Goal: Task Accomplishment & Management: Complete application form

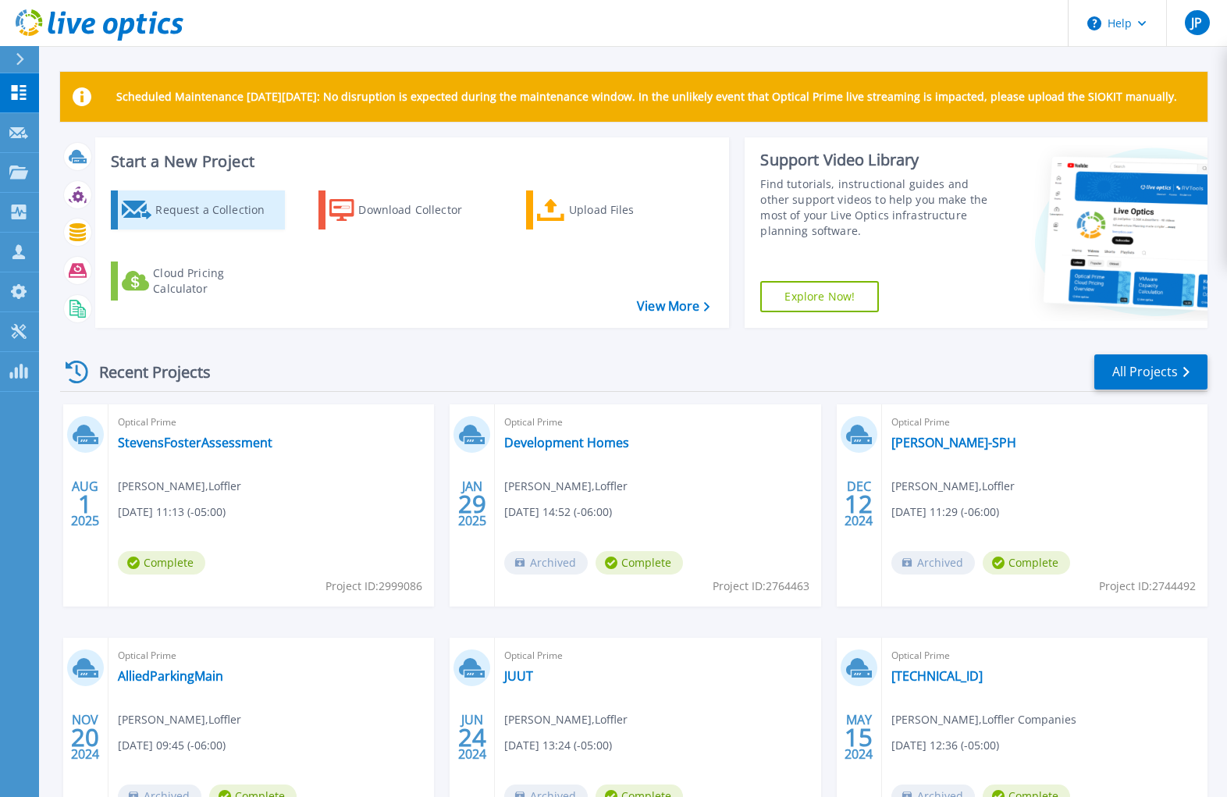
click at [200, 216] on div "Request a Collection" at bounding box center [217, 209] width 125 height 31
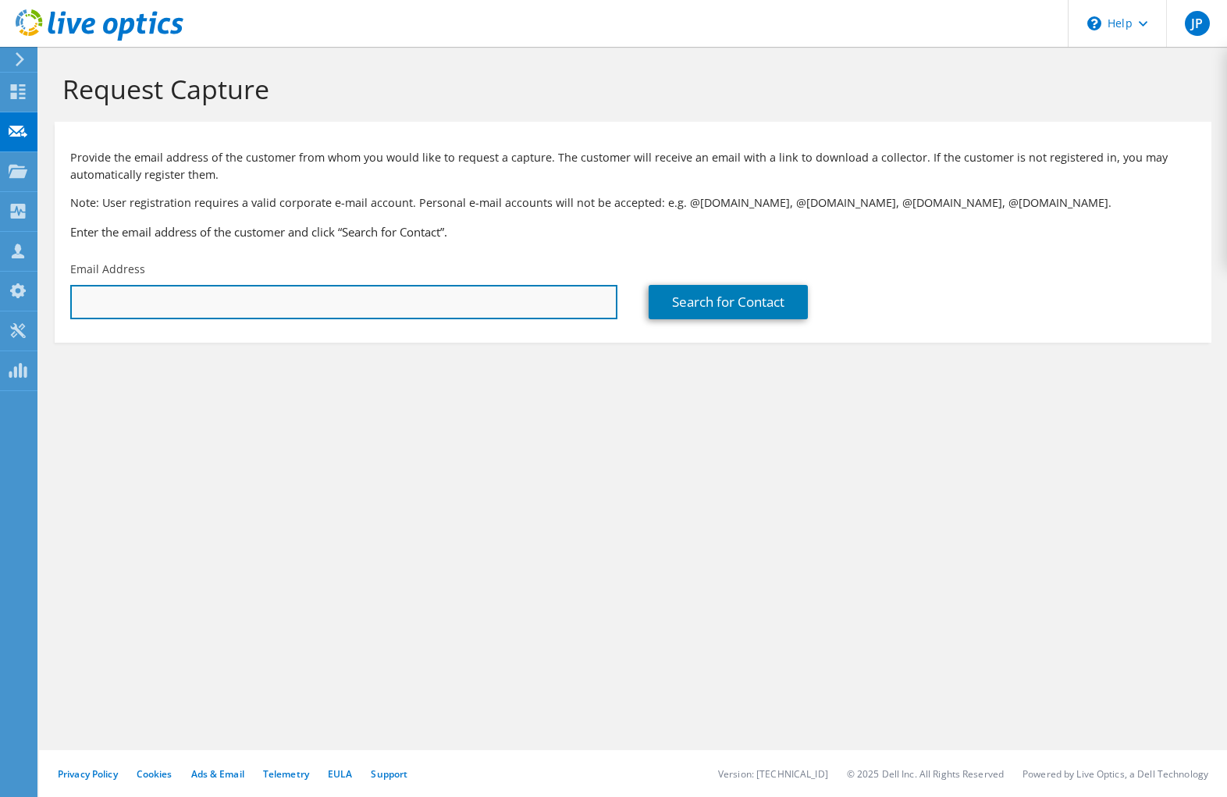
click at [232, 298] on input "text" at bounding box center [343, 302] width 547 height 34
click at [441, 300] on input "text" at bounding box center [343, 302] width 547 height 34
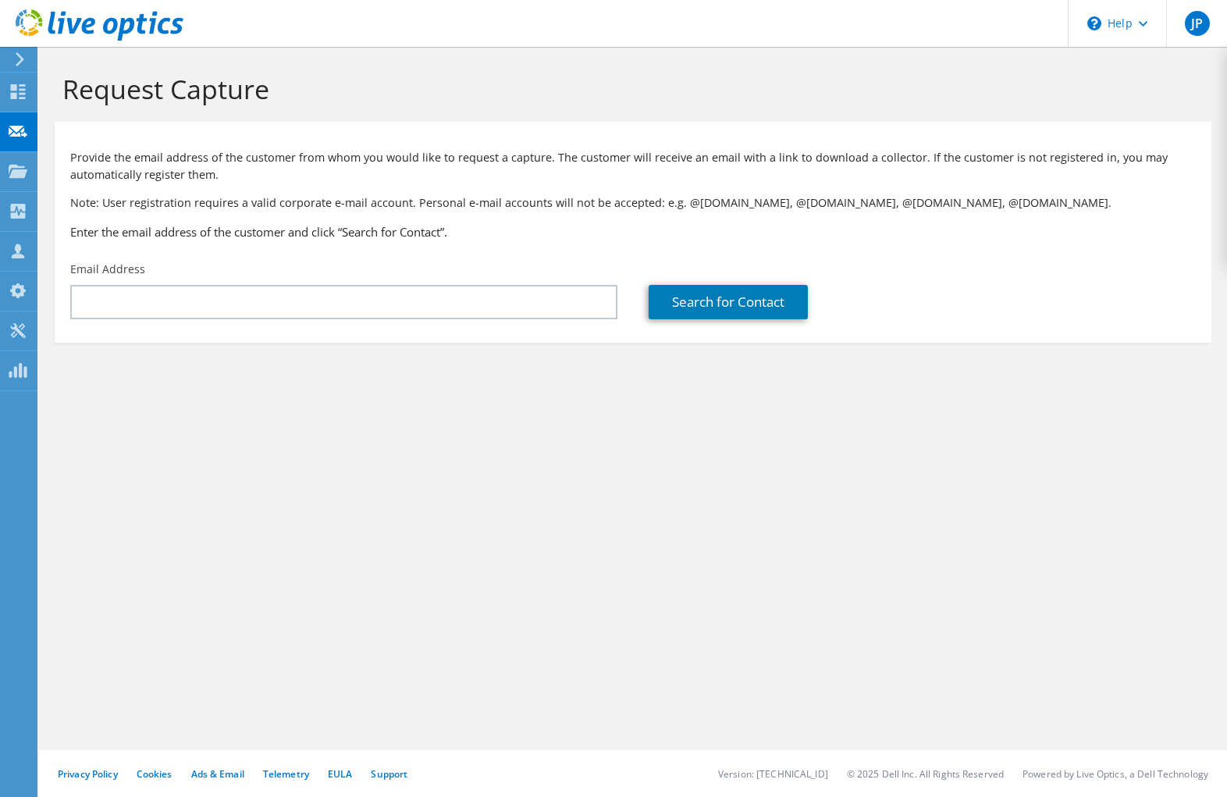
click at [505, 205] on p "Note: User registration requires a valid corporate e-mail account. Personal e-m…" at bounding box center [632, 202] width 1125 height 17
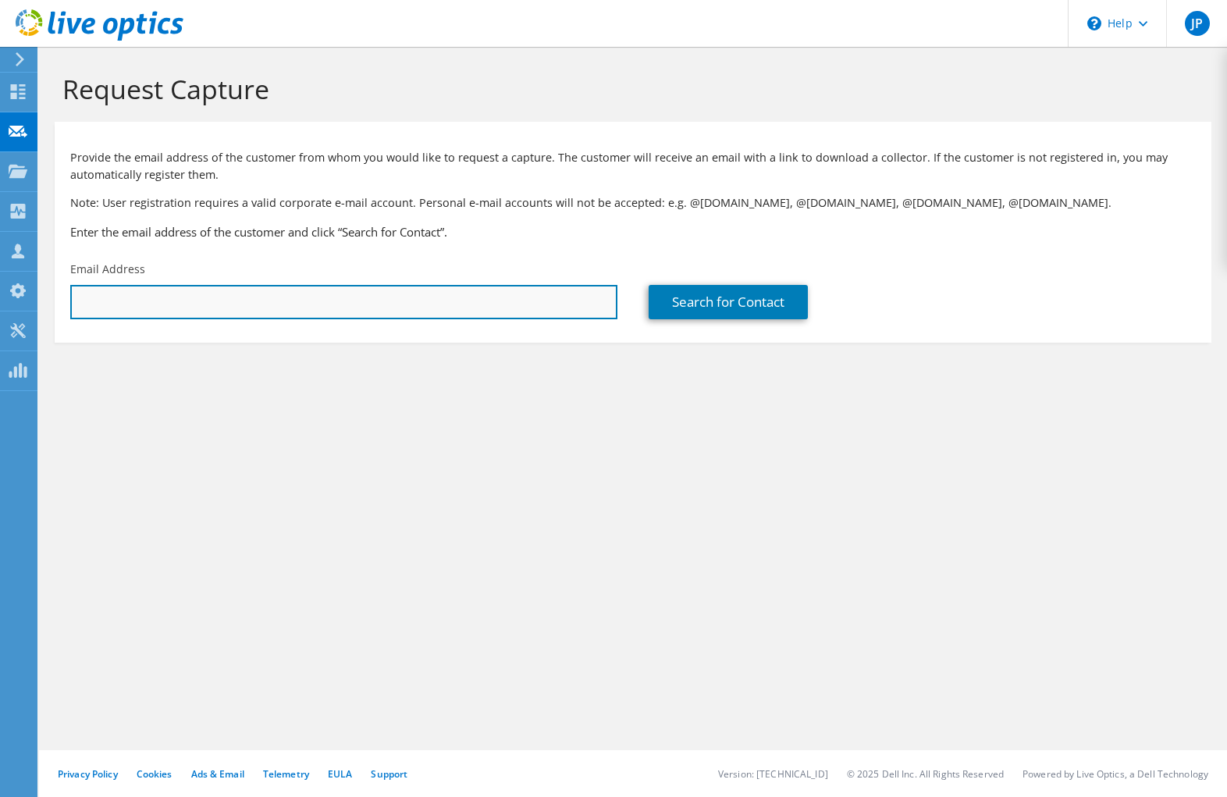
click at [299, 304] on input "text" at bounding box center [343, 302] width 547 height 34
click at [521, 287] on input "text" at bounding box center [343, 302] width 547 height 34
paste input "laurahanson@gophersport.com"
type input "laurahanson@gophersport.com"
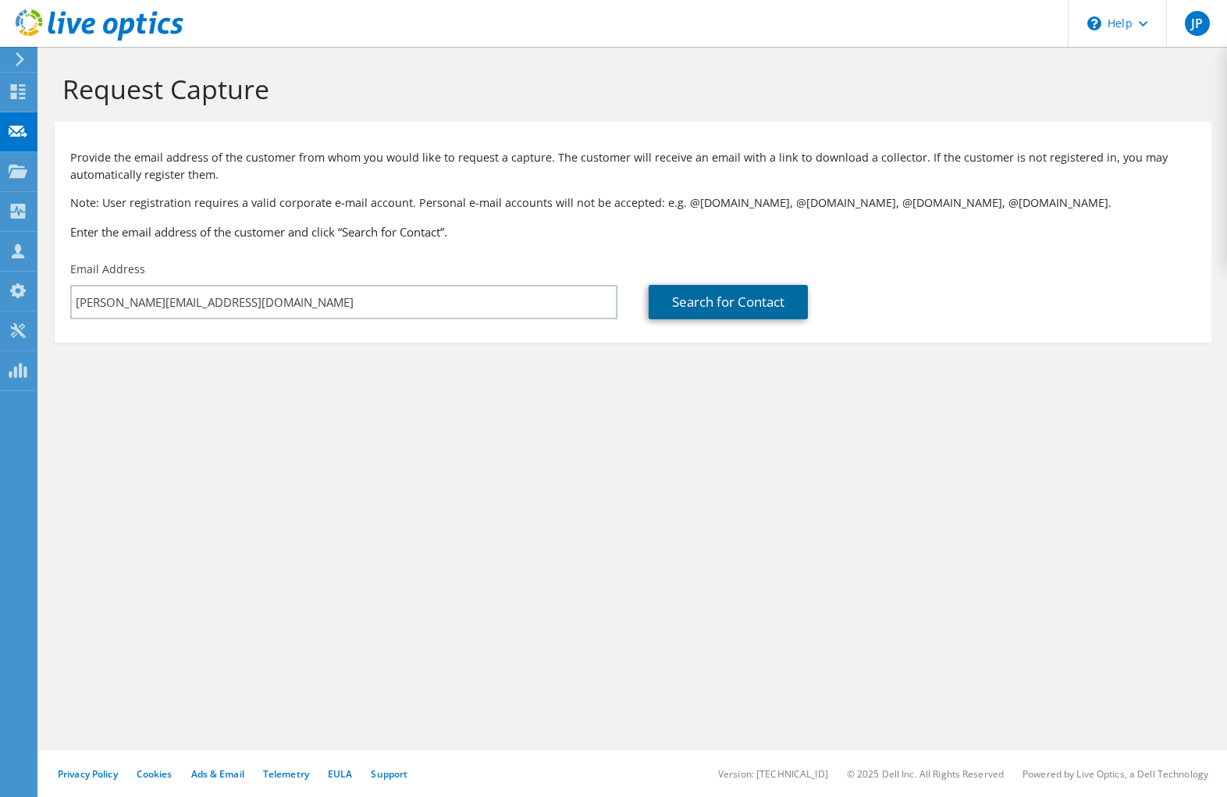
click at [752, 300] on link "Search for Contact" at bounding box center [728, 302] width 159 height 34
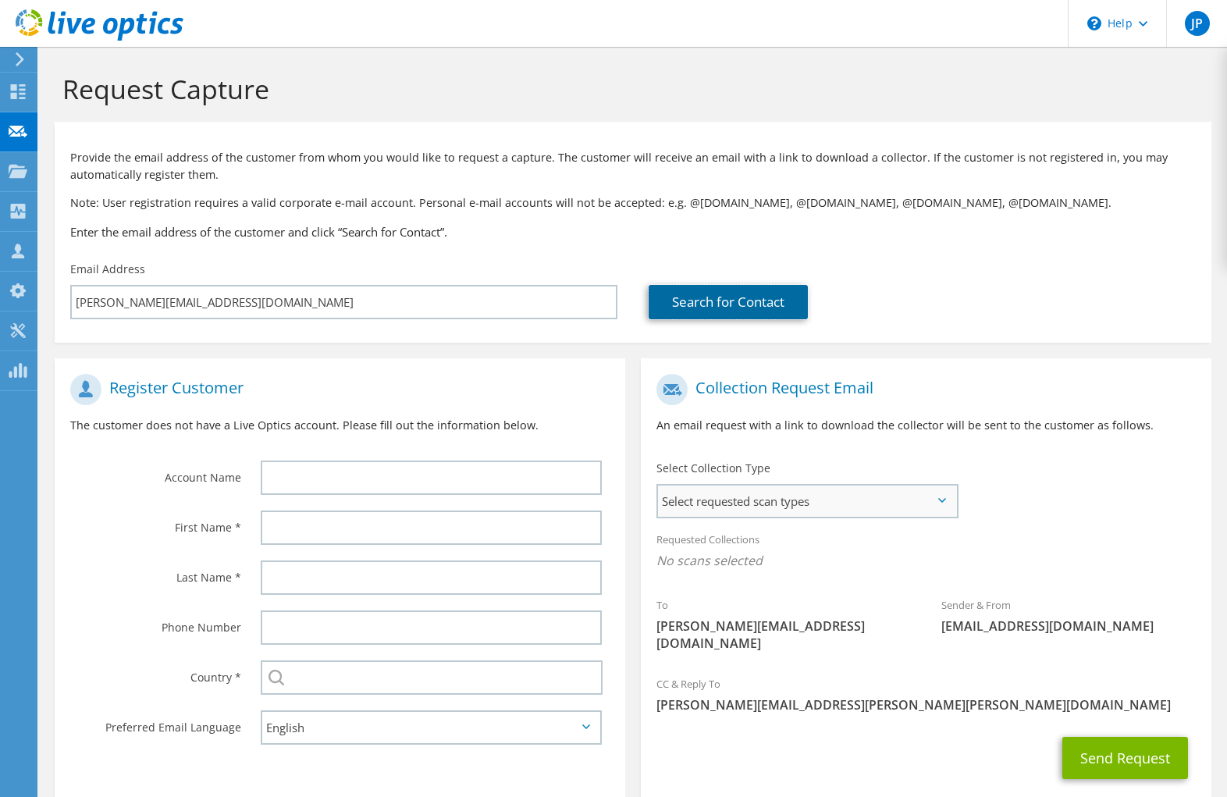
scroll to position [74, 0]
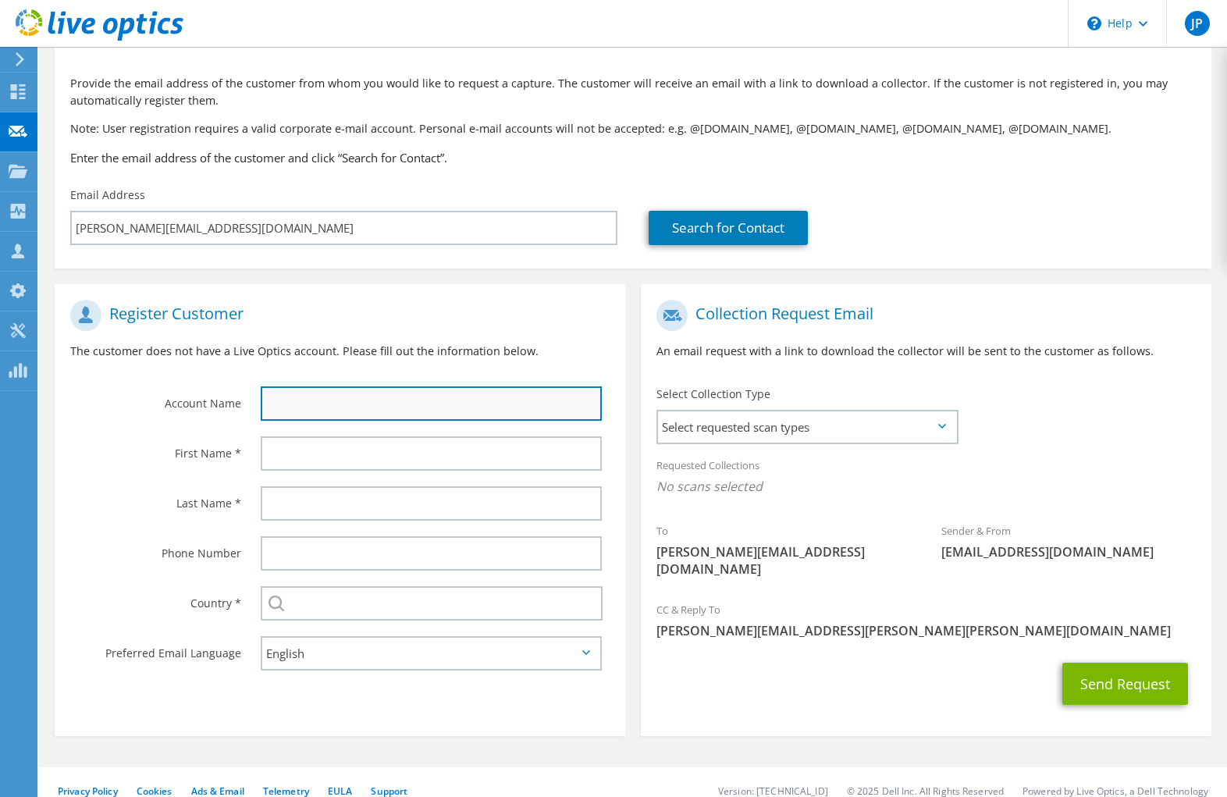
click at [408, 394] on input "text" at bounding box center [431, 403] width 341 height 34
type input "Gopher Sport"
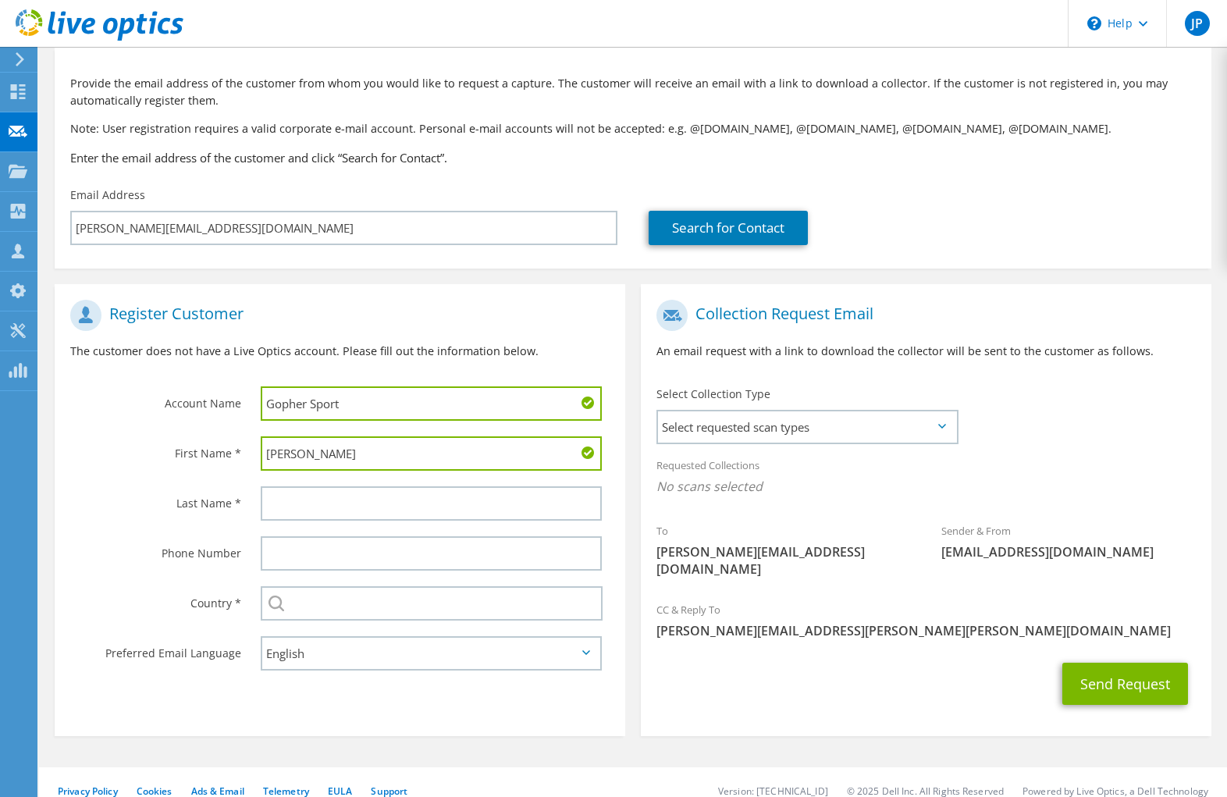
type input "Laura"
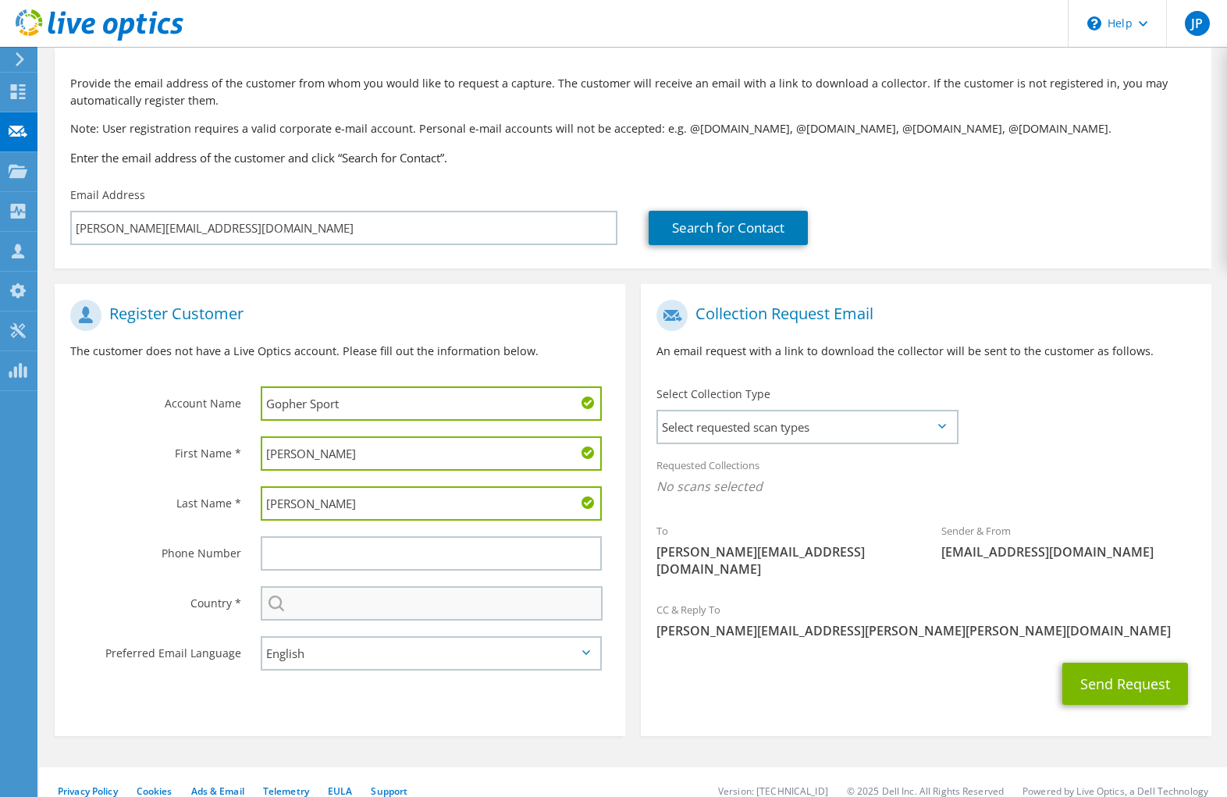
type input "Hanson"
click at [382, 599] on input "text" at bounding box center [432, 603] width 342 height 34
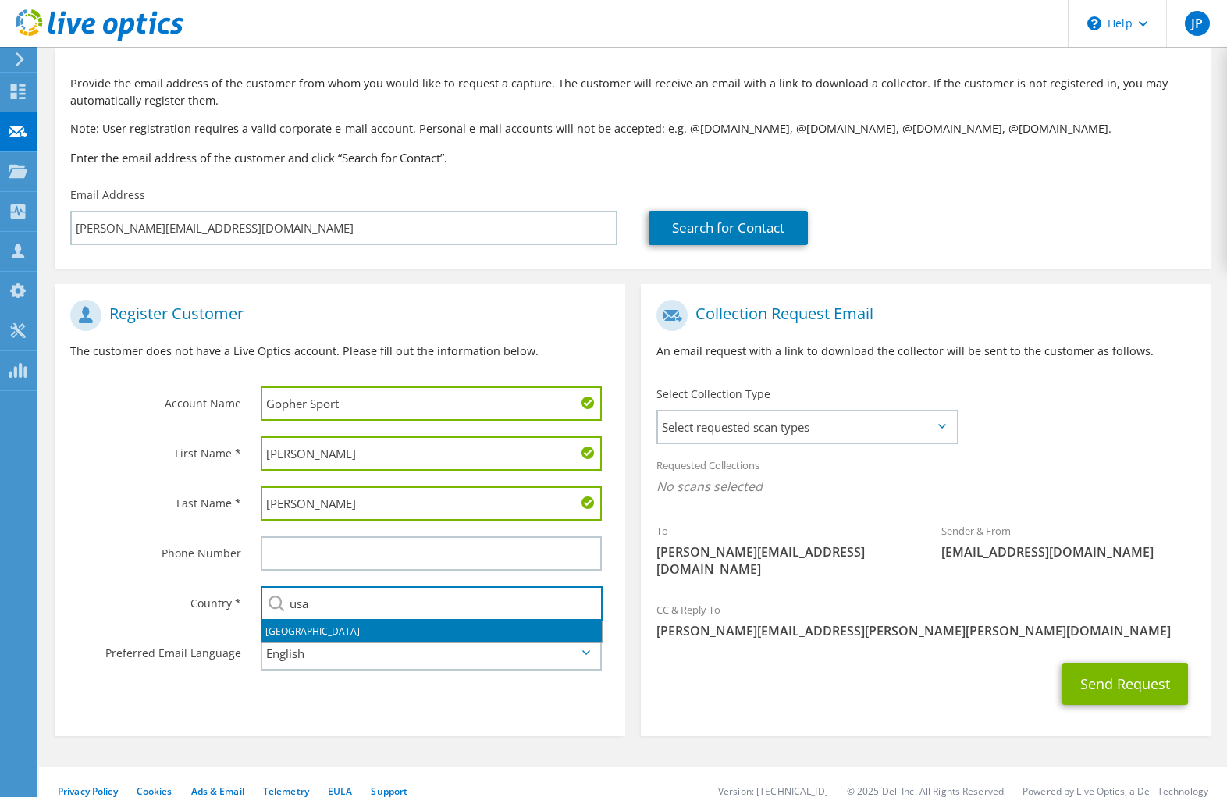
click at [304, 633] on li "United States" at bounding box center [431, 631] width 340 height 22
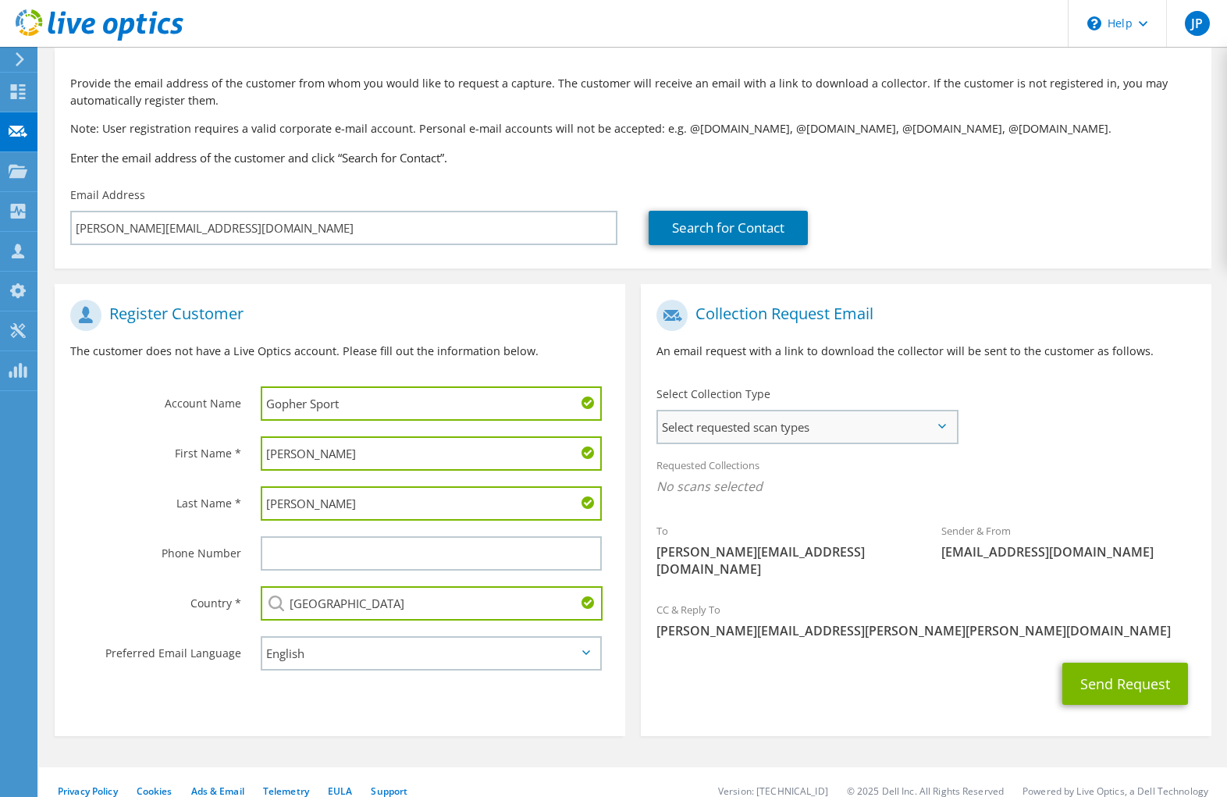
type input "United States"
click at [862, 419] on span "Select requested scan types" at bounding box center [807, 426] width 299 height 31
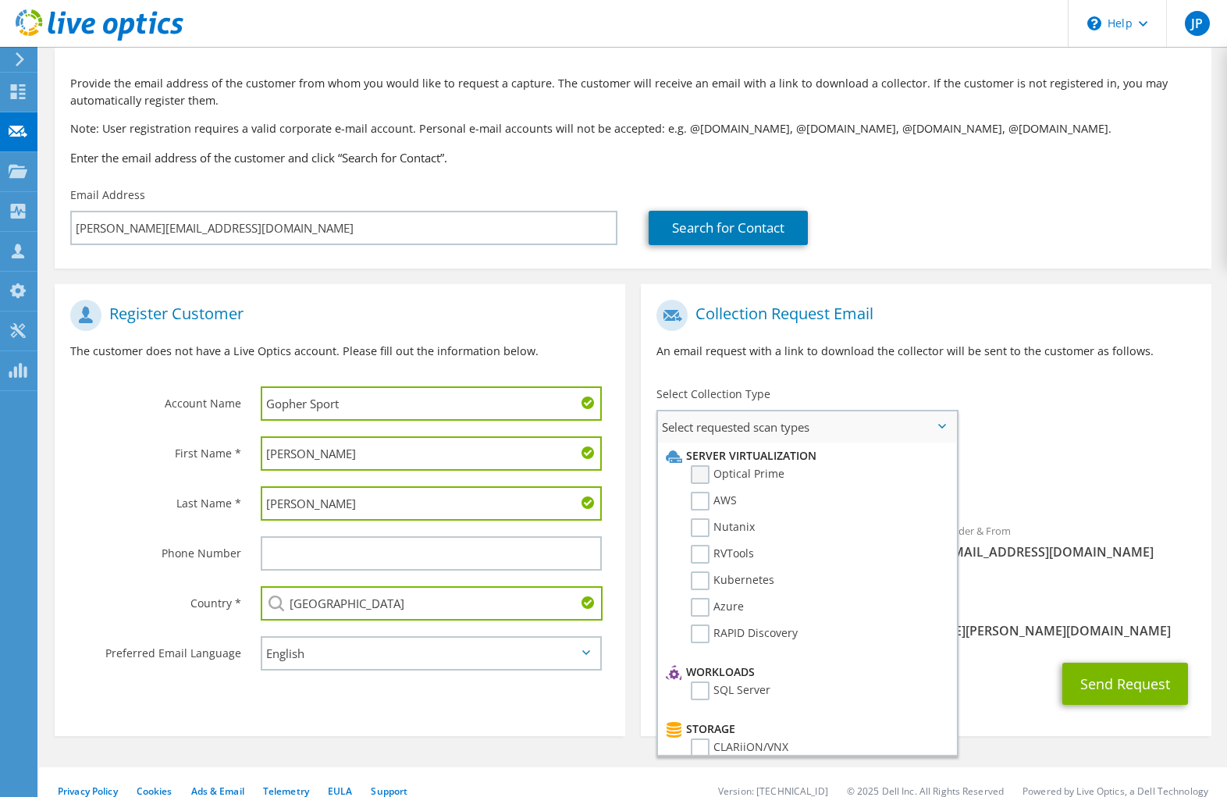
drag, startPoint x: 699, startPoint y: 474, endPoint x: 716, endPoint y: 476, distance: 17.2
click at [700, 474] on label "Optical Prime" at bounding box center [738, 474] width 94 height 19
click at [0, 0] on input "Optical Prime" at bounding box center [0, 0] width 0 height 0
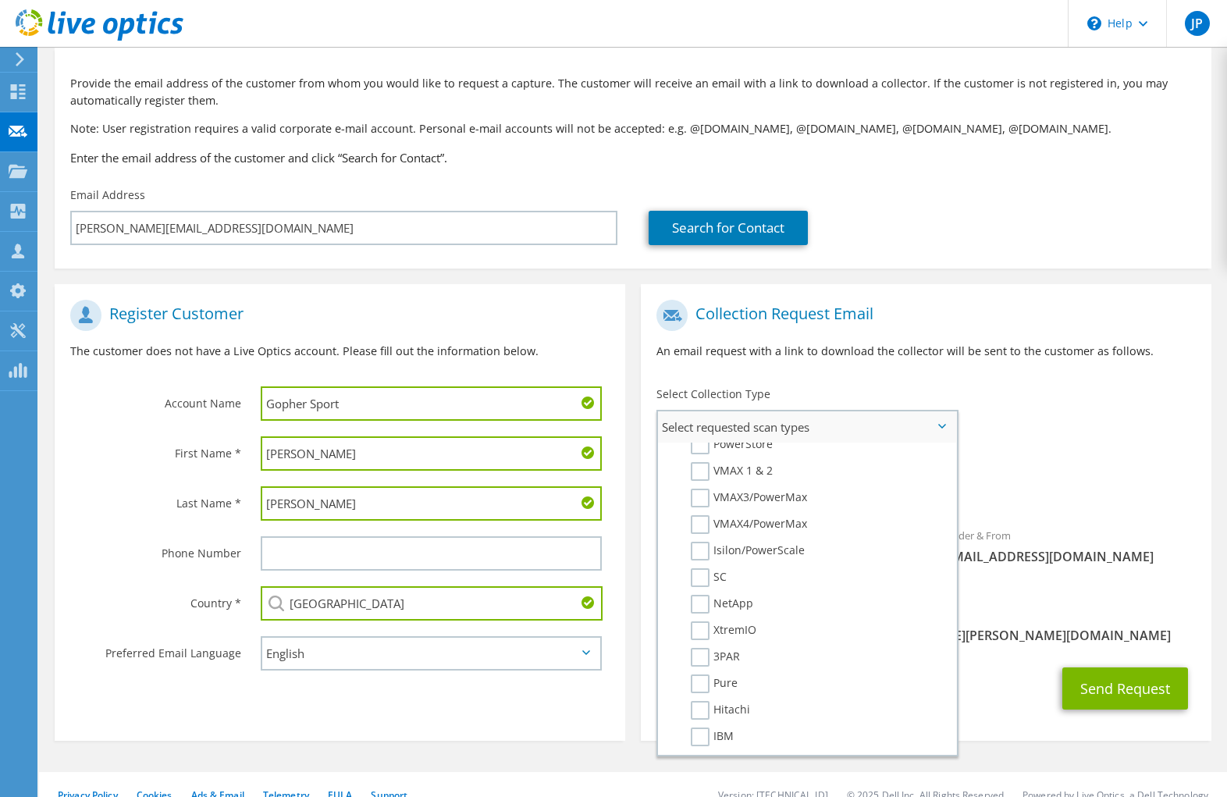
scroll to position [341, 0]
click at [700, 458] on label "PowerStore" at bounding box center [732, 459] width 82 height 19
click at [0, 0] on input "PowerStore" at bounding box center [0, 0] width 0 height 0
click at [700, 701] on label "Pure" at bounding box center [714, 698] width 47 height 19
click at [0, 0] on input "Pure" at bounding box center [0, 0] width 0 height 0
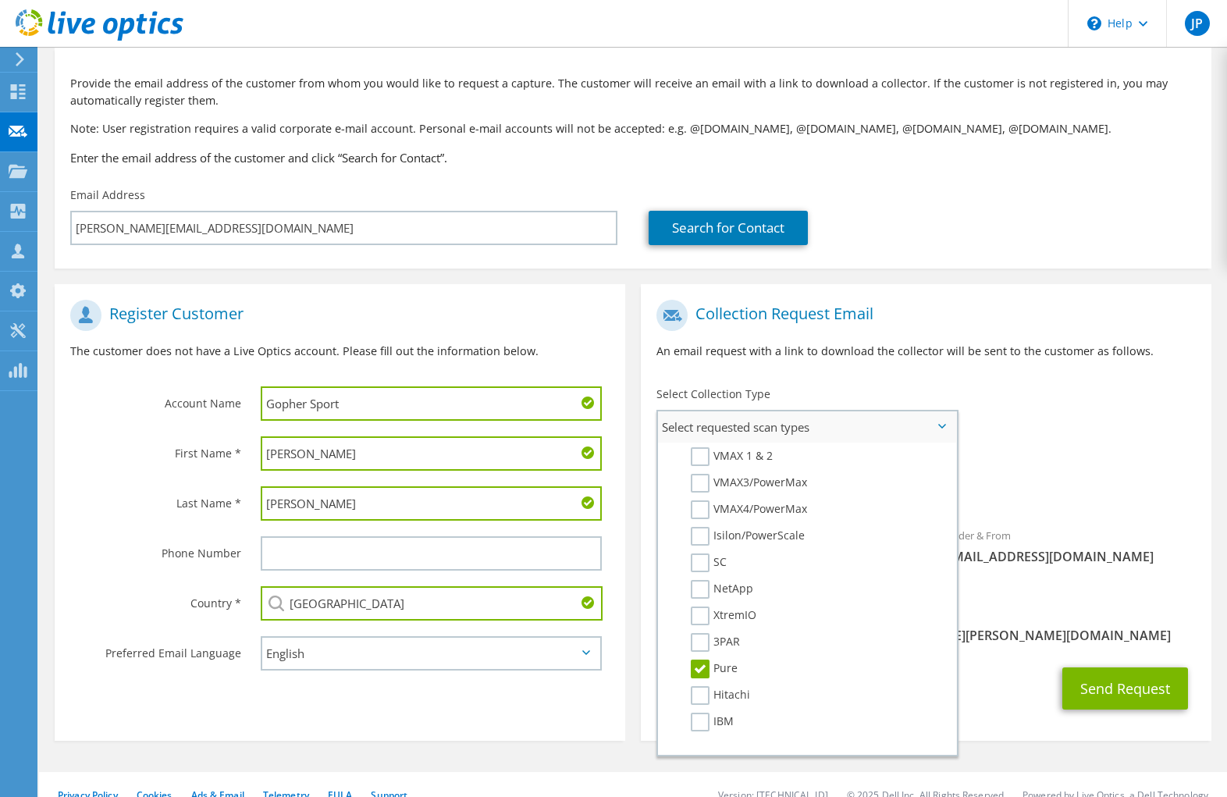
scroll to position [376, 0]
click at [698, 661] on label "Pure" at bounding box center [714, 663] width 47 height 19
click at [0, 0] on input "Pure" at bounding box center [0, 0] width 0 height 0
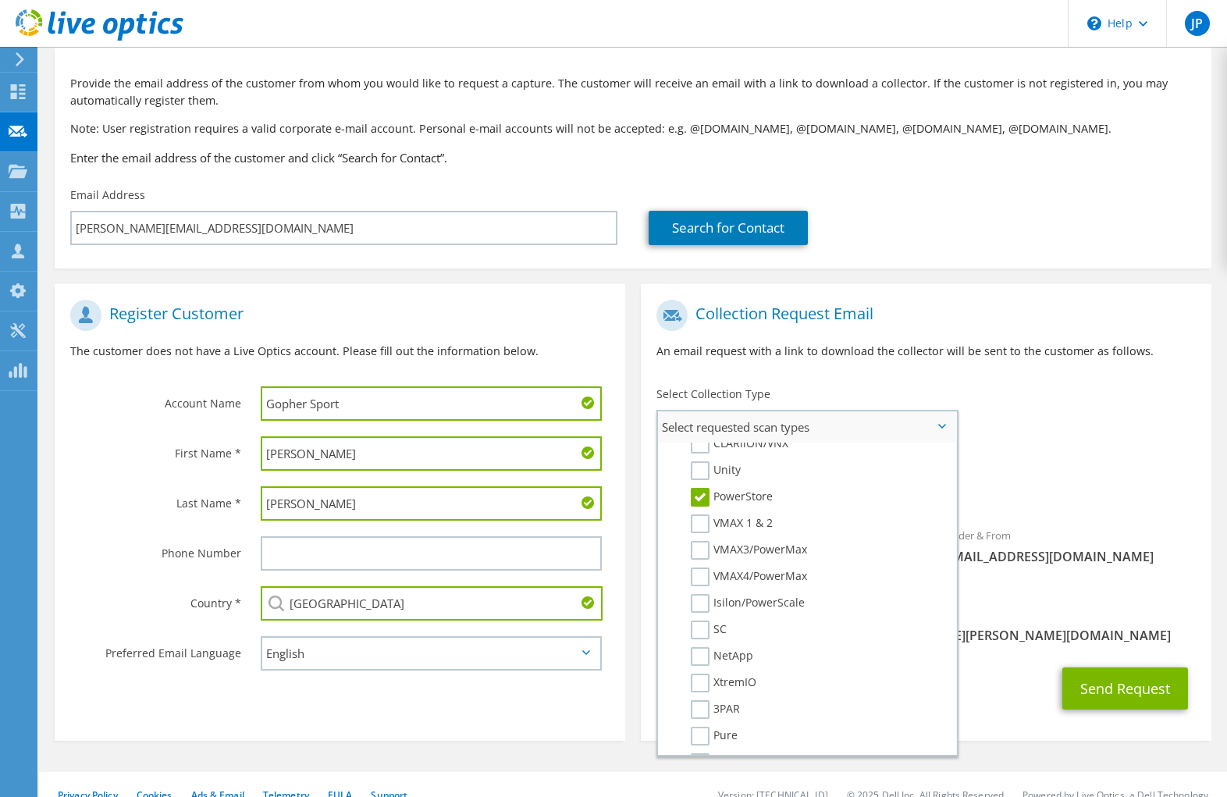
scroll to position [266, 0]
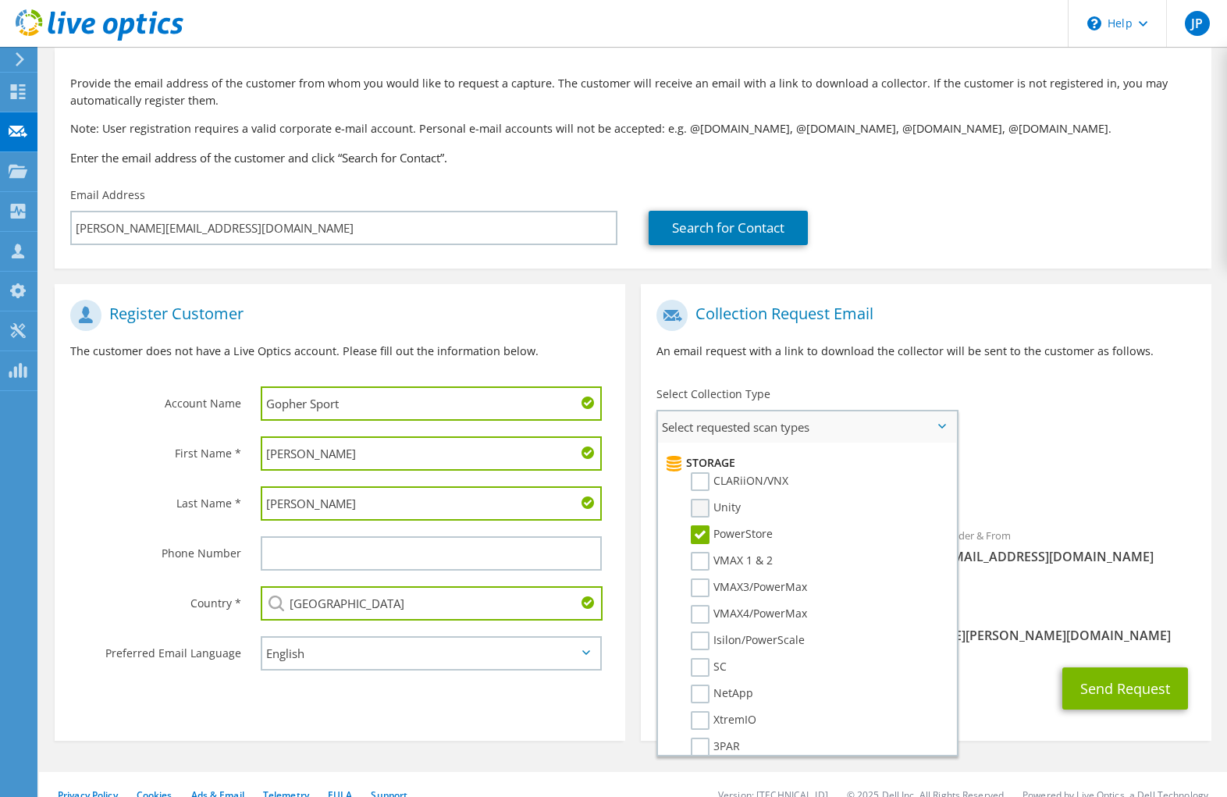
click at [701, 502] on label "Unity" at bounding box center [716, 508] width 50 height 19
click at [0, 0] on input "Unity" at bounding box center [0, 0] width 0 height 0
click at [1031, 436] on div "To laurahanson@gophersport.com Sender & From liveoptics@liveoptics.com" at bounding box center [926, 445] width 570 height 306
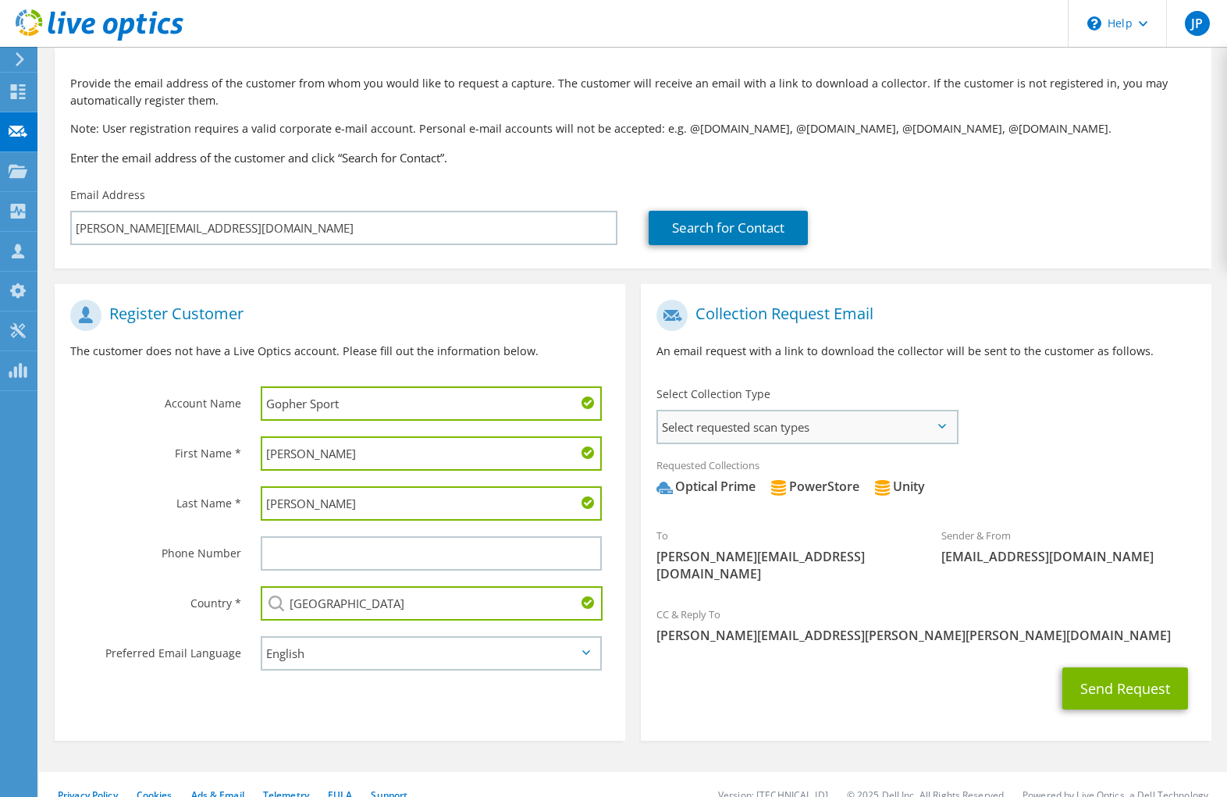
click at [954, 434] on span "Select requested scan types" at bounding box center [807, 426] width 299 height 31
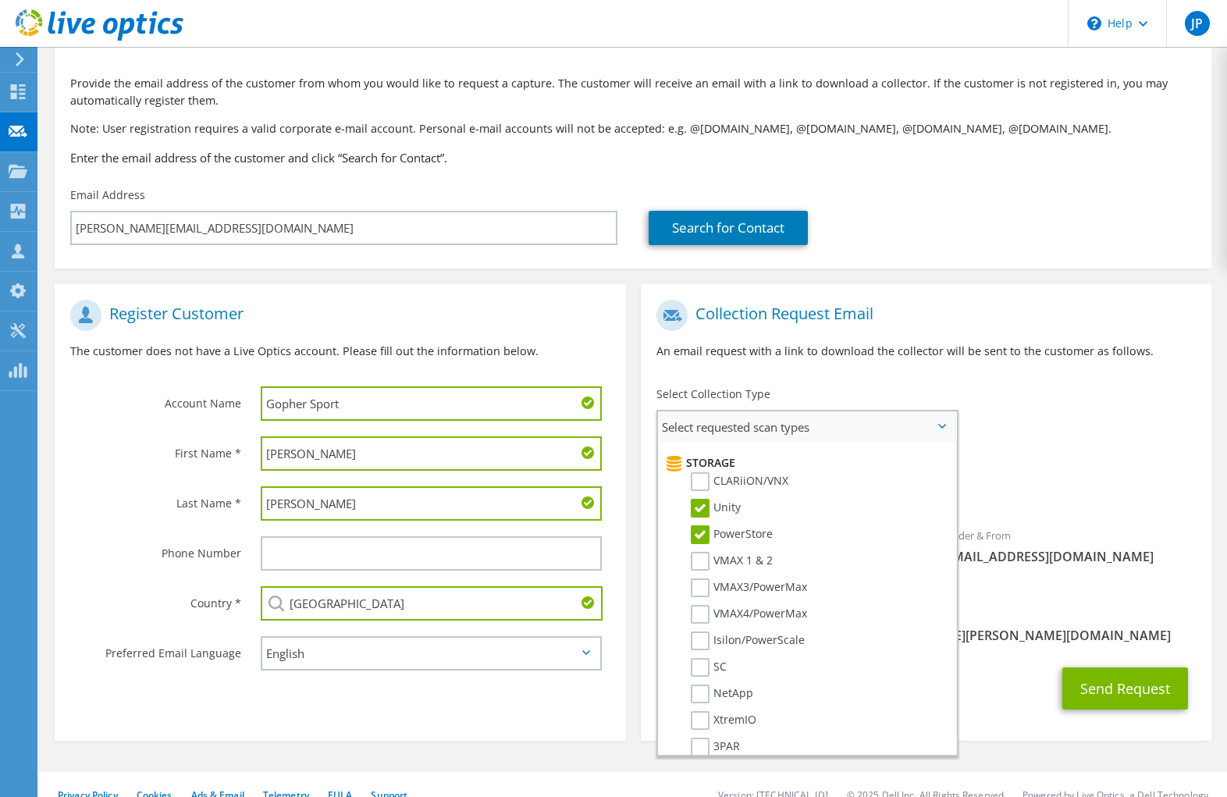
click at [950, 434] on span "Select requested scan types" at bounding box center [807, 426] width 299 height 31
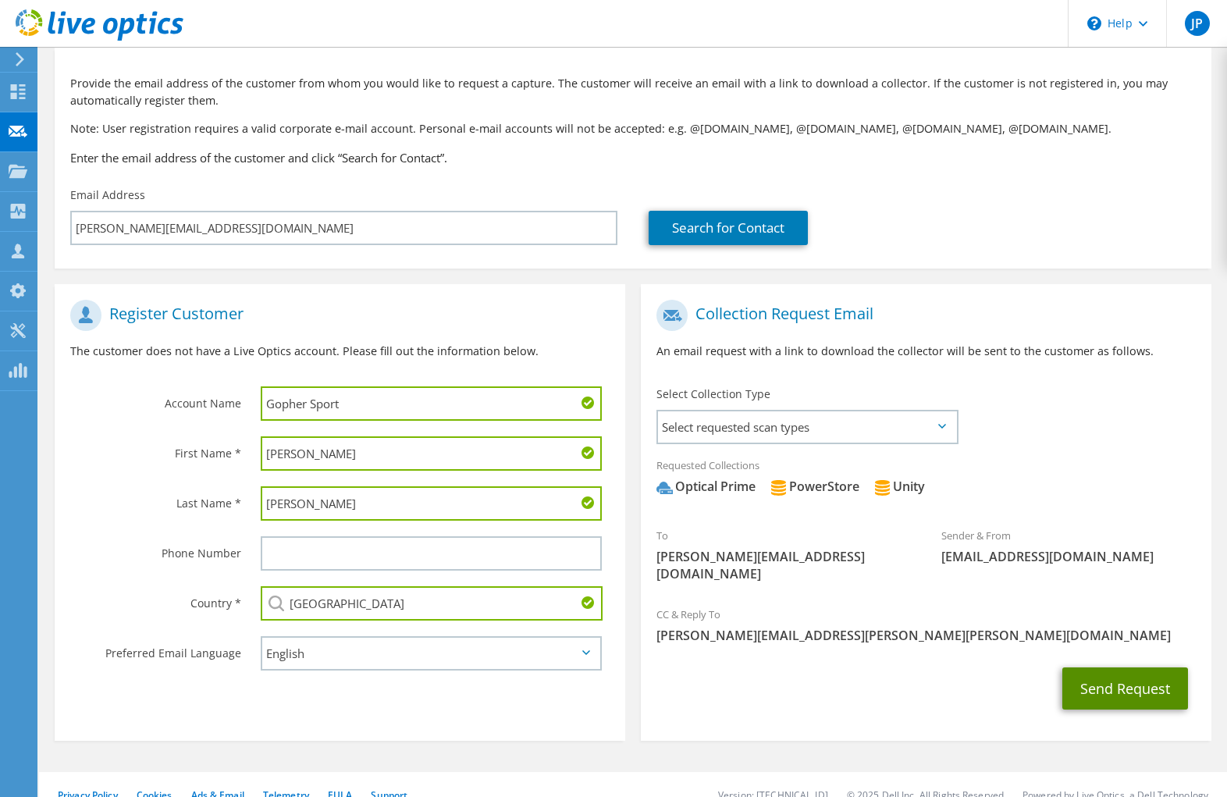
click at [1150, 667] on button "Send Request" at bounding box center [1125, 688] width 126 height 42
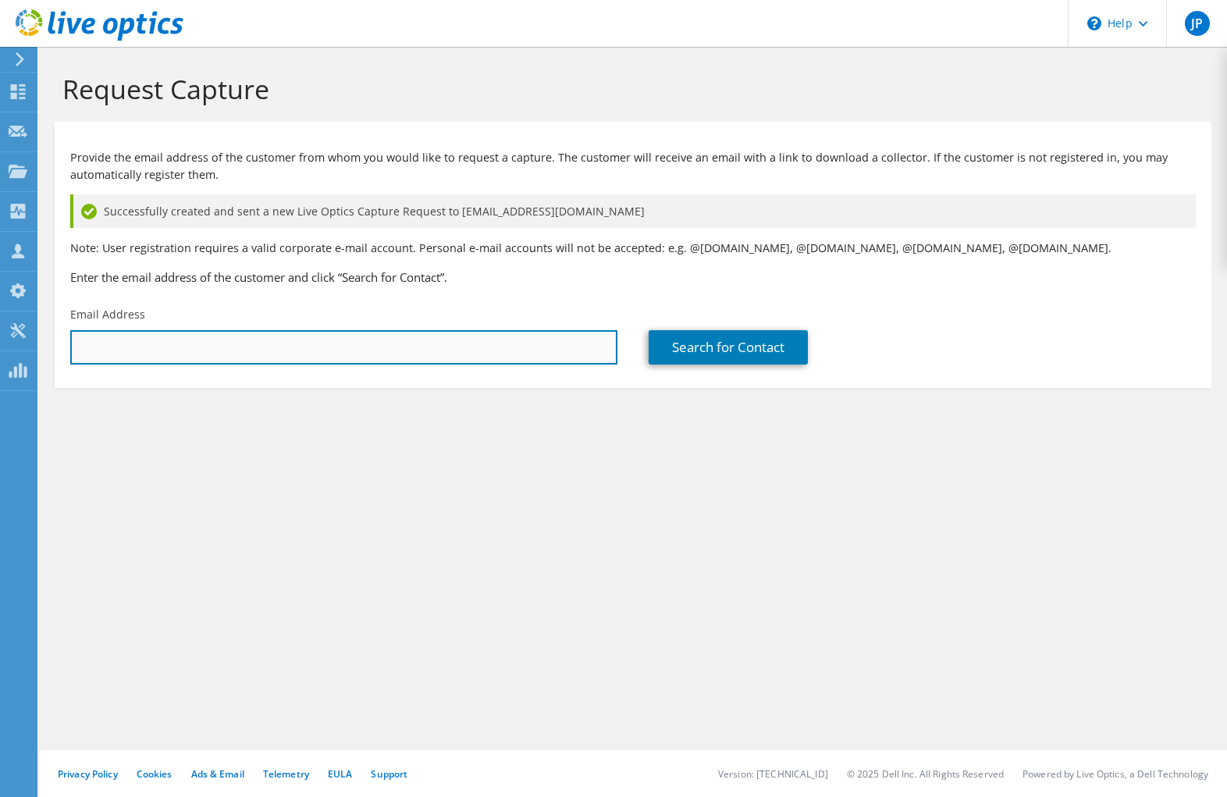
drag, startPoint x: 511, startPoint y: 355, endPoint x: 553, endPoint y: 362, distance: 42.0
click at [511, 355] on input "text" at bounding box center [343, 347] width 547 height 34
type input "[EMAIL_ADDRESS][DOMAIN_NAME]"
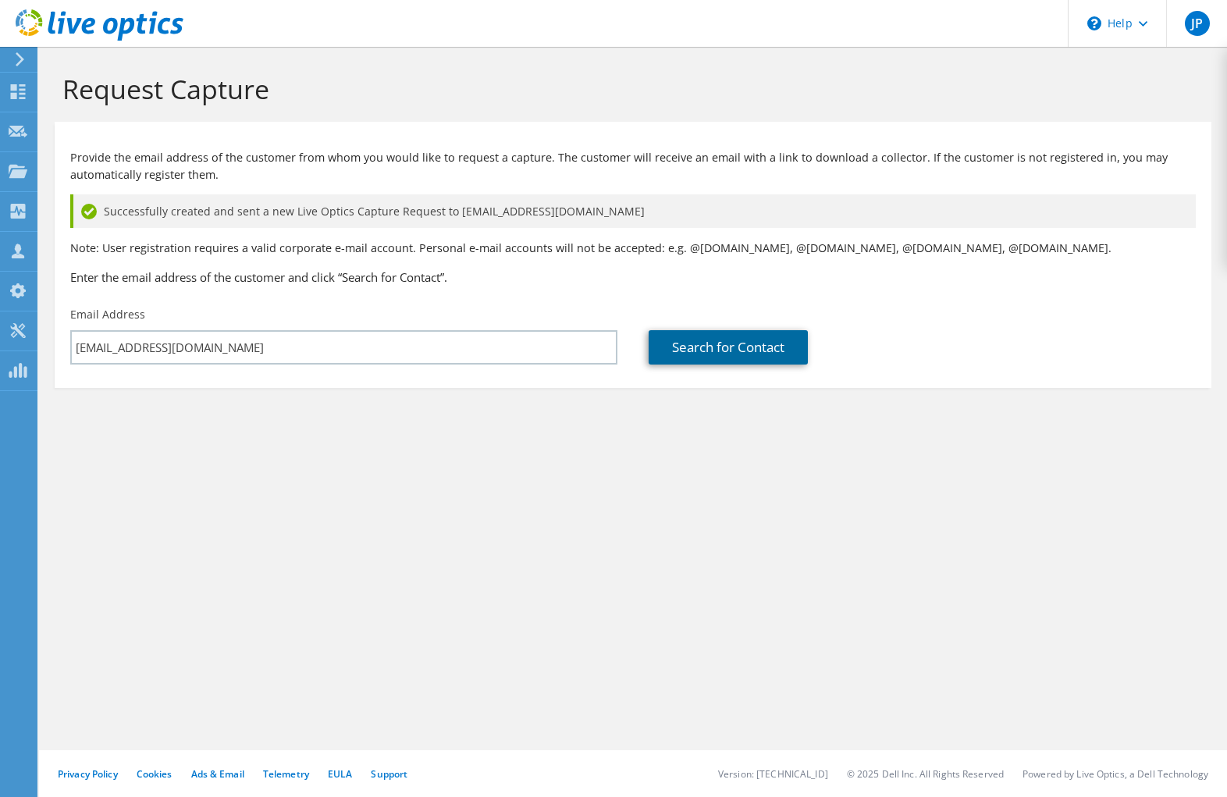
click at [704, 343] on link "Search for Contact" at bounding box center [728, 347] width 159 height 34
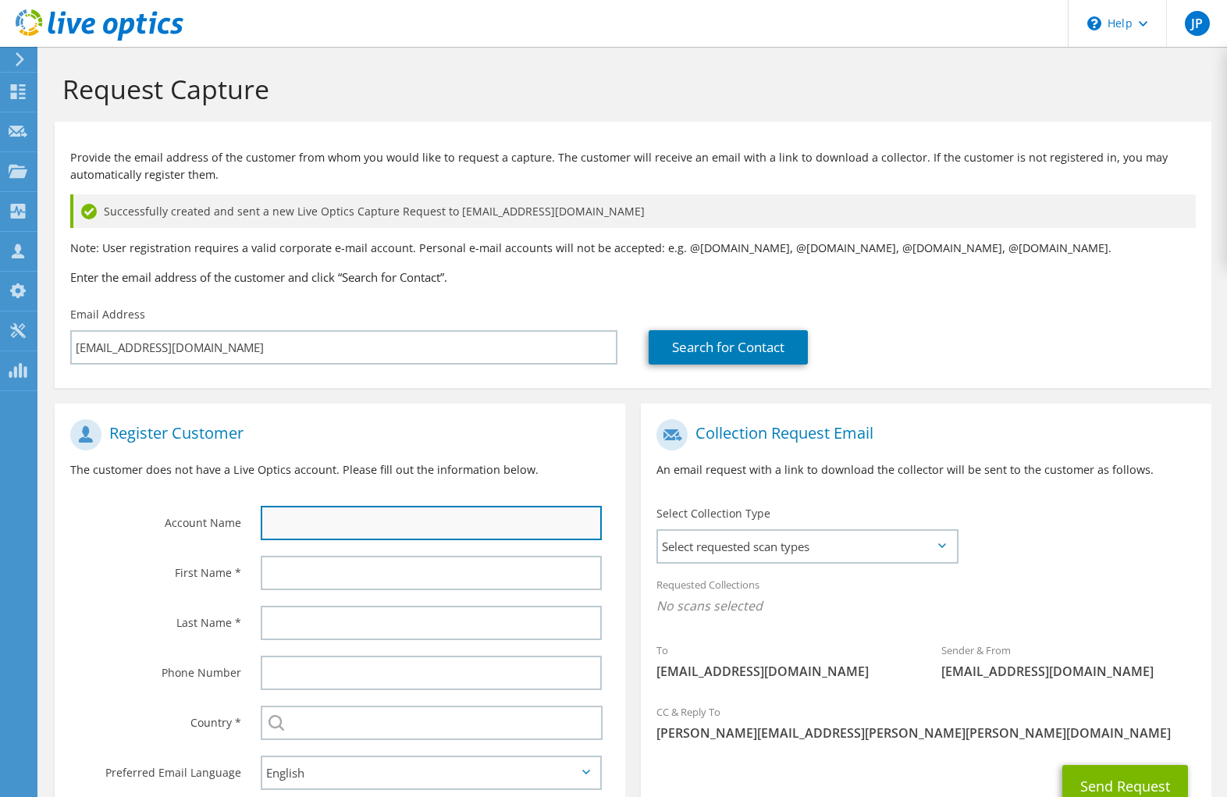
click at [439, 514] on input "text" at bounding box center [431, 523] width 341 height 34
type input "Gopher Sport"
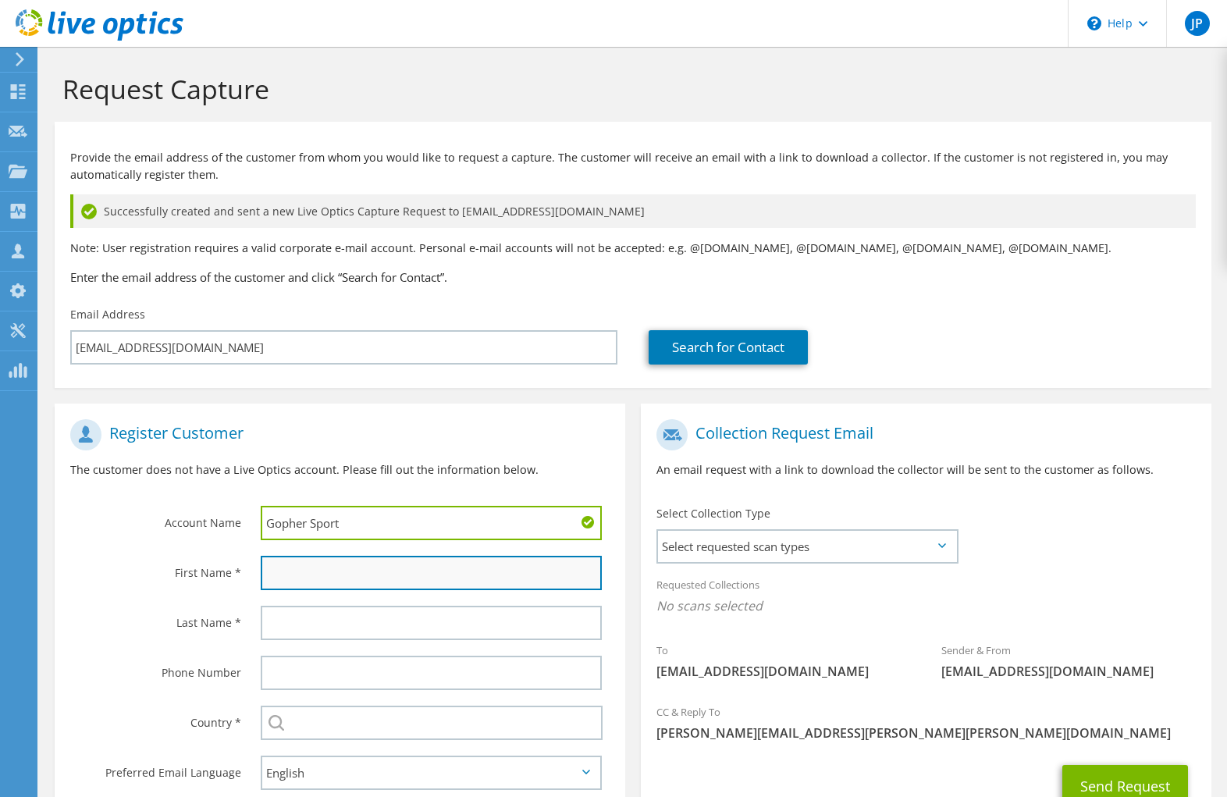
click at [336, 575] on input "text" at bounding box center [431, 573] width 341 height 34
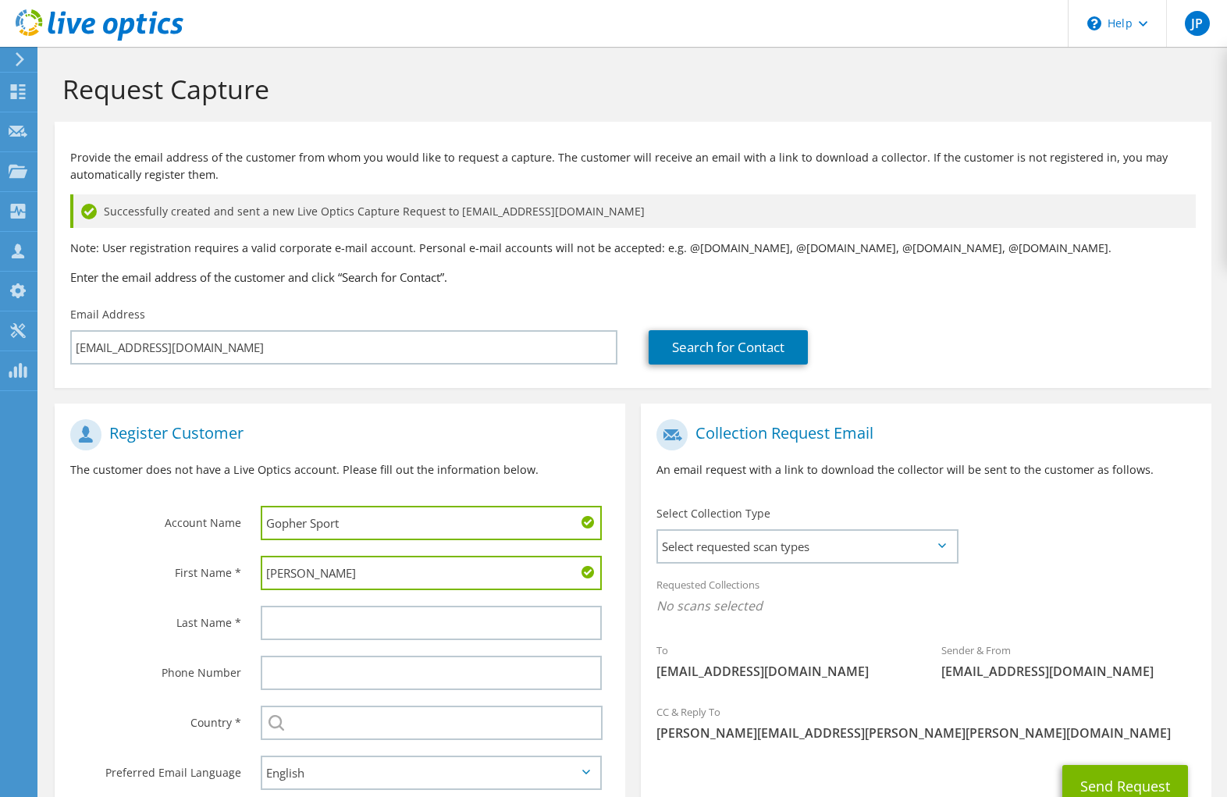
type input "Tim"
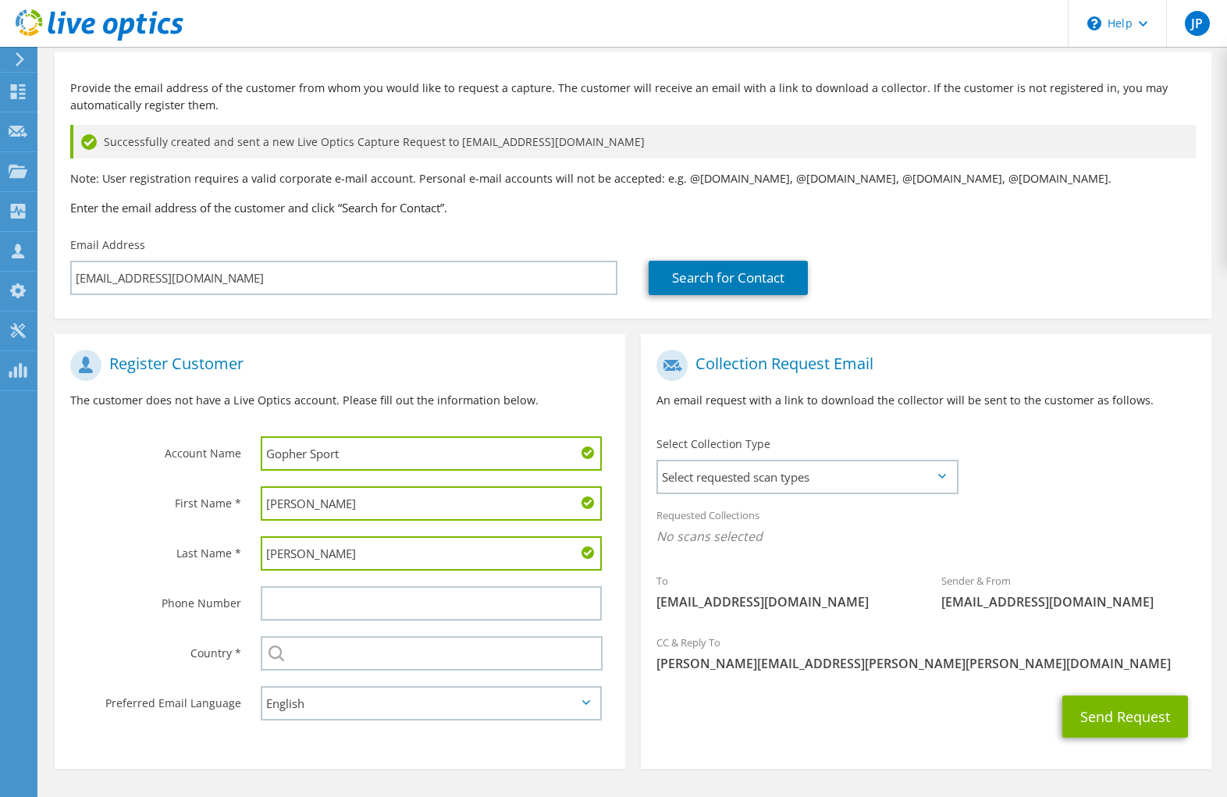
scroll to position [119, 0]
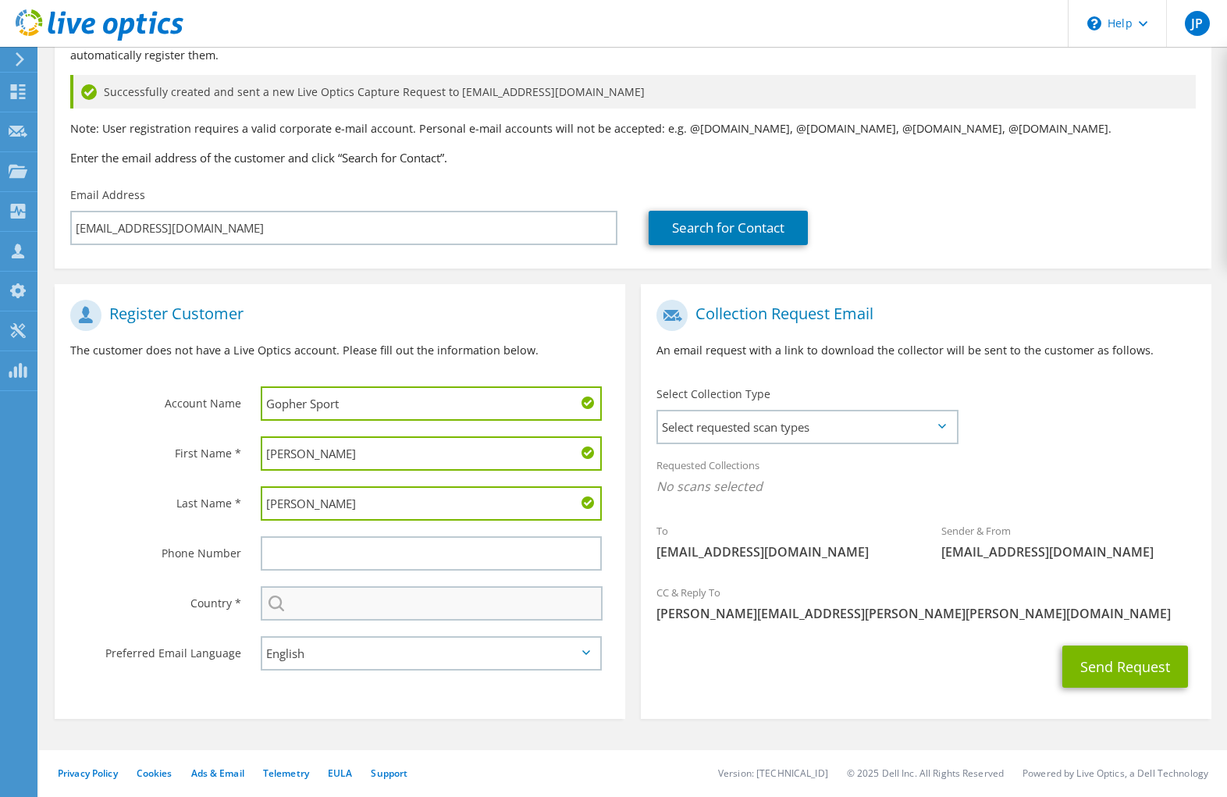
type input "Thorne"
click at [413, 604] on input "text" at bounding box center [432, 603] width 342 height 34
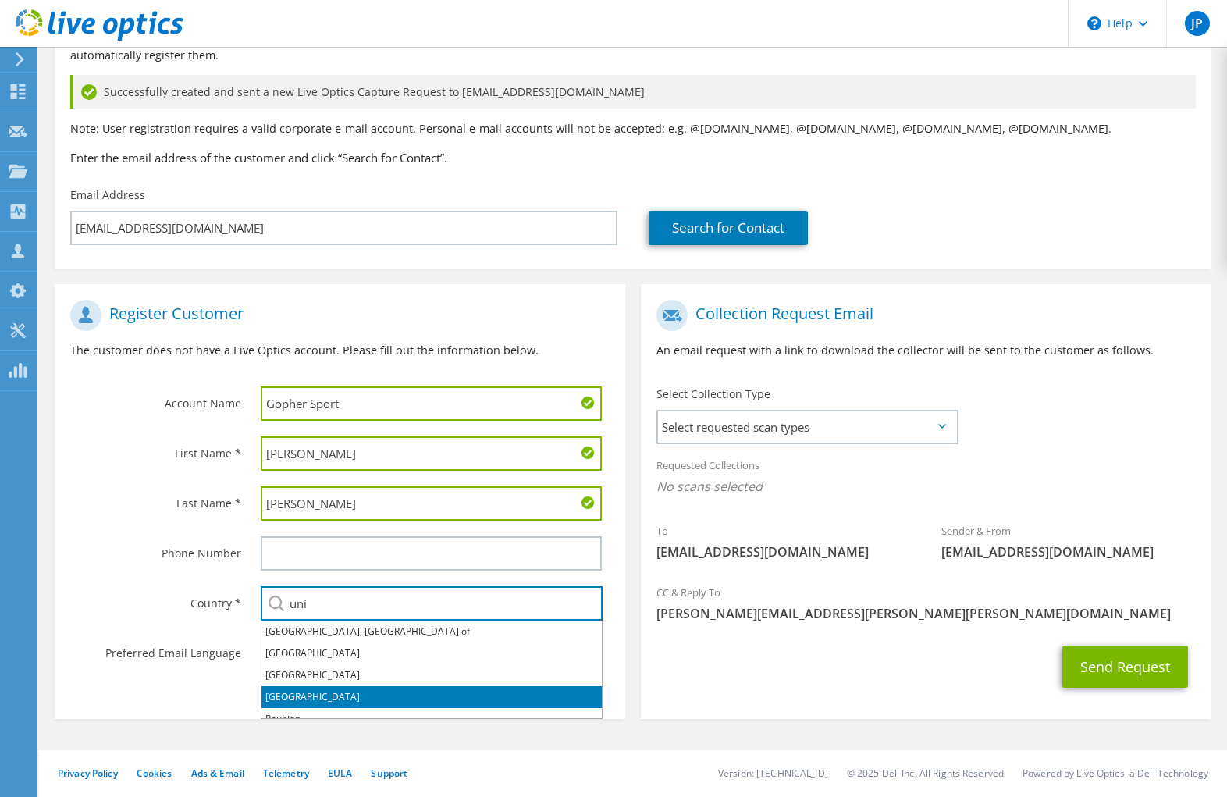
click at [375, 692] on li "United States" at bounding box center [431, 697] width 340 height 22
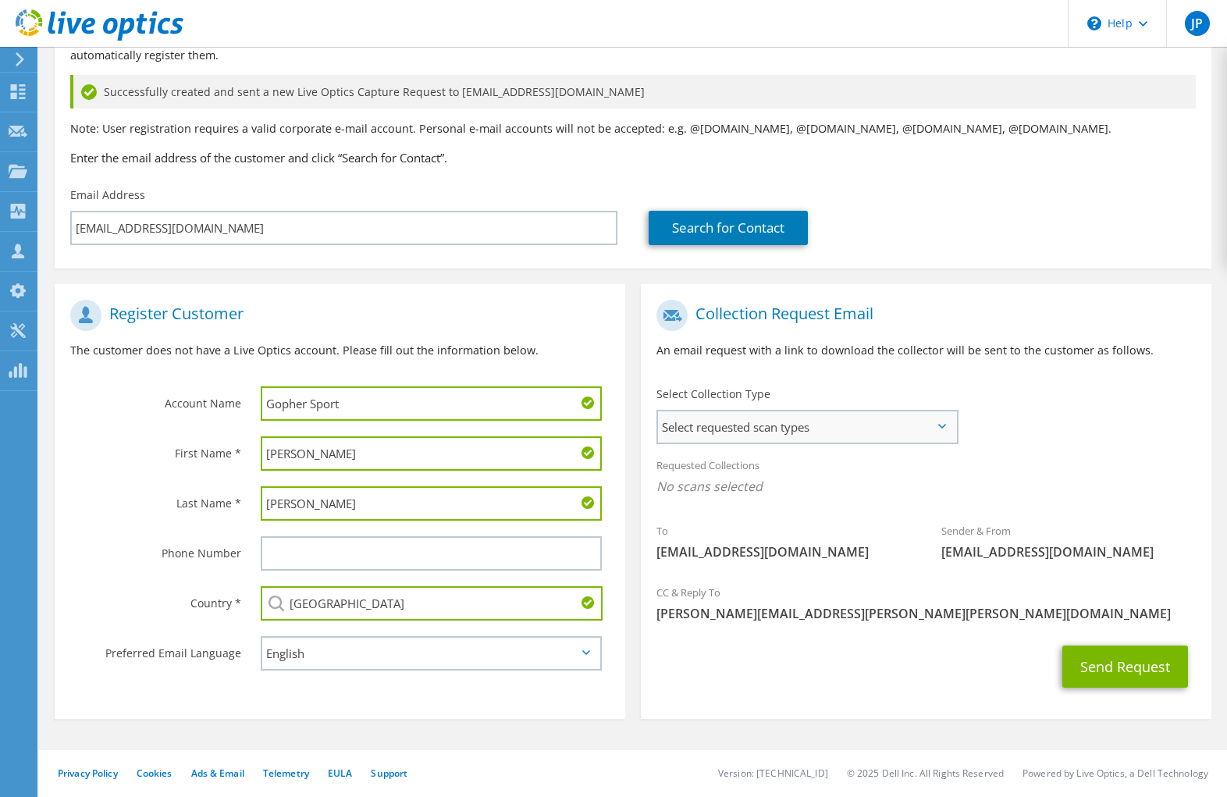
type input "United States"
click at [925, 421] on span "Select requested scan types" at bounding box center [807, 426] width 299 height 31
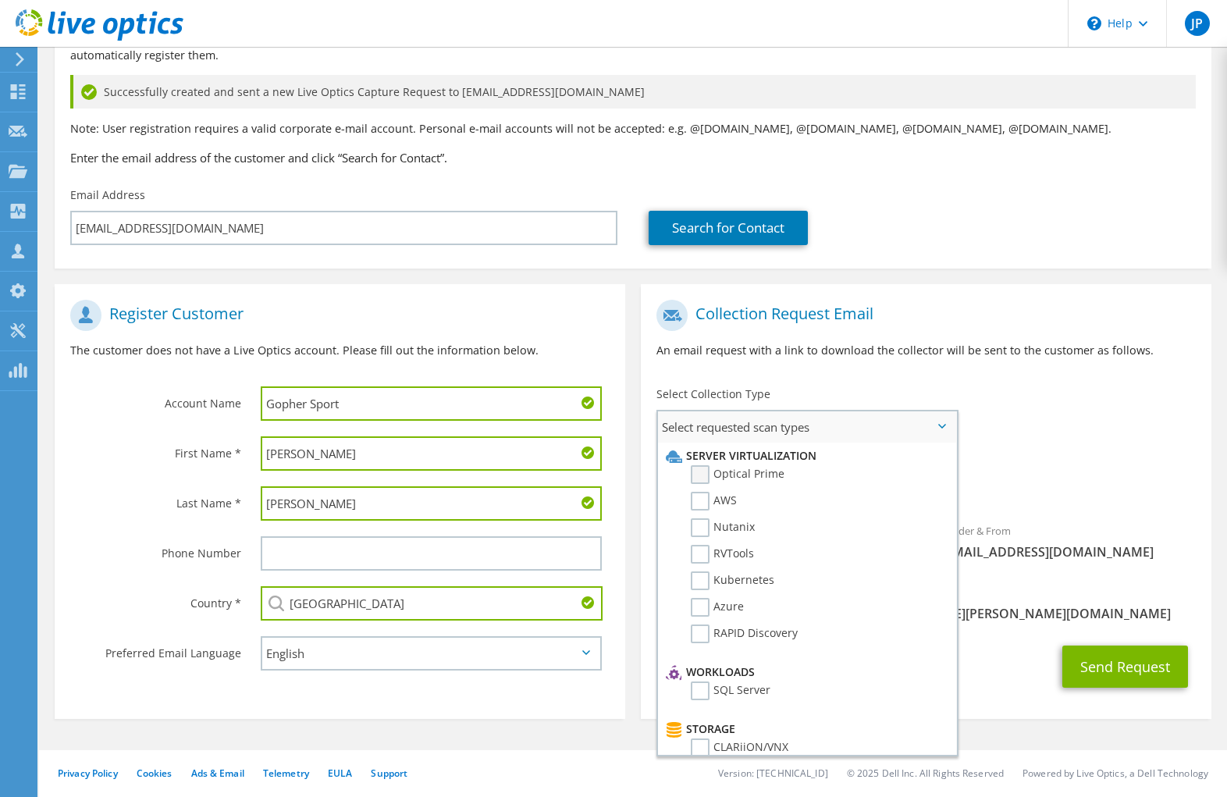
click at [702, 471] on label "Optical Prime" at bounding box center [738, 474] width 94 height 19
click at [0, 0] on input "Optical Prime" at bounding box center [0, 0] width 0 height 0
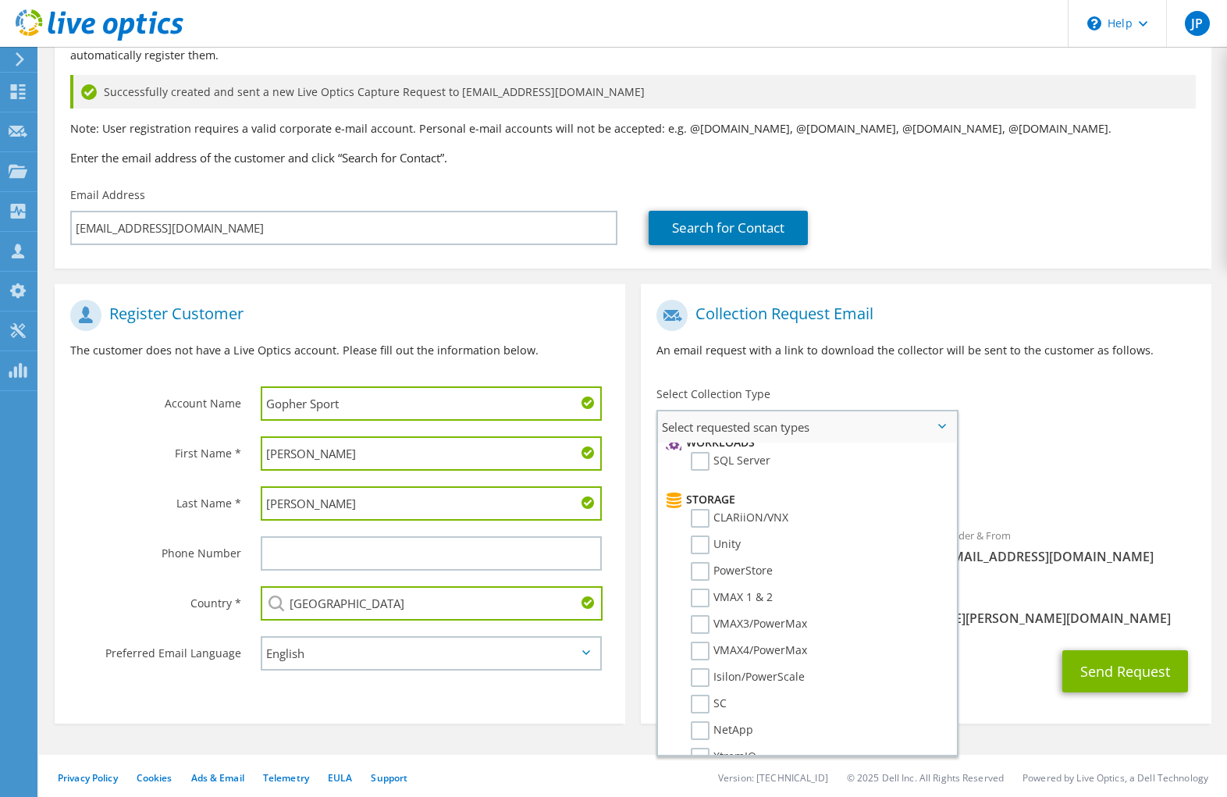
scroll to position [234, 0]
drag, startPoint x: 705, startPoint y: 560, endPoint x: 758, endPoint y: 554, distance: 53.4
click at [708, 559] on label "PowerStore" at bounding box center [732, 566] width 82 height 19
click at [0, 0] on input "PowerStore" at bounding box center [0, 0] width 0 height 0
click at [946, 429] on span "Select requested scan types" at bounding box center [807, 426] width 299 height 31
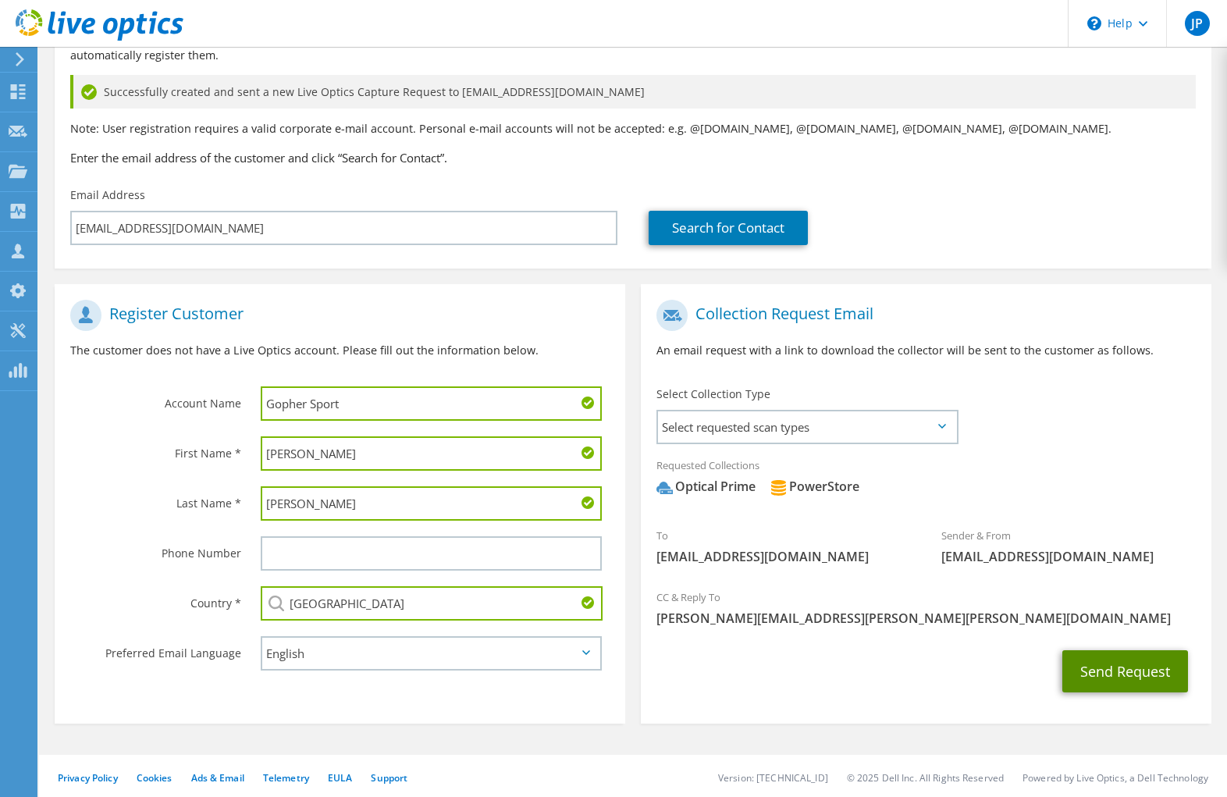
click at [1146, 677] on button "Send Request" at bounding box center [1125, 671] width 126 height 42
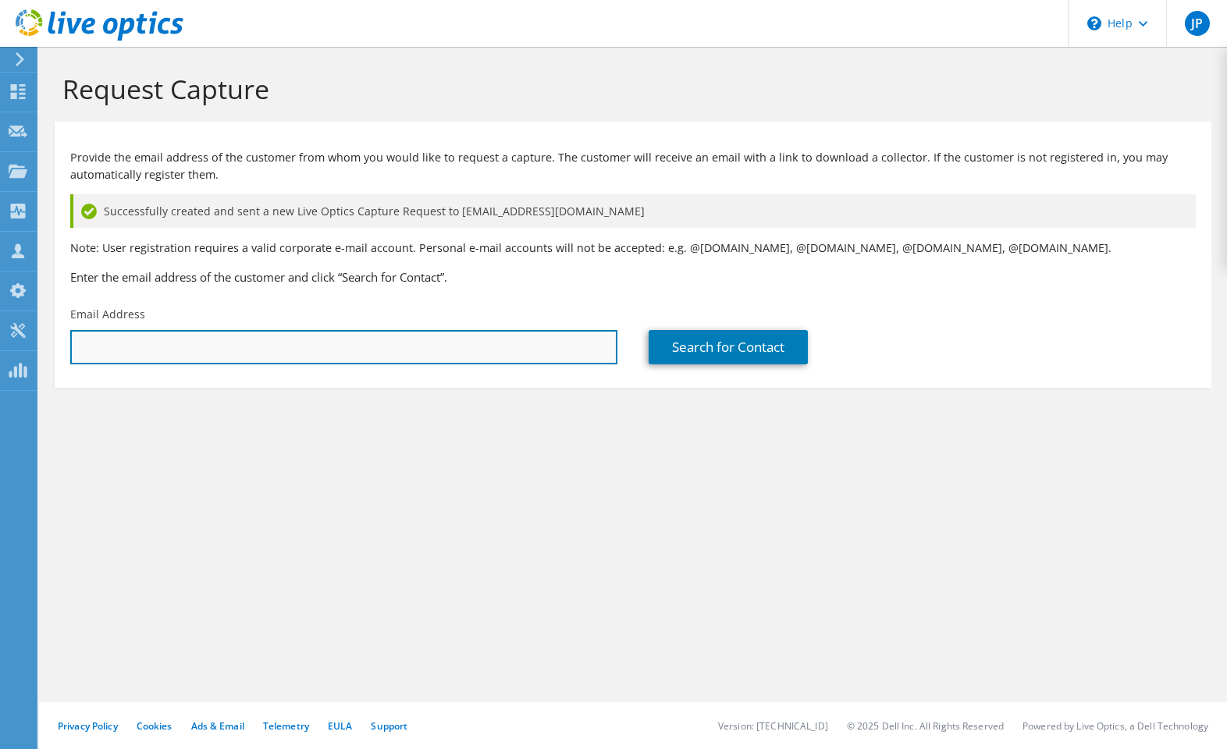
click at [487, 343] on input "text" at bounding box center [343, 347] width 547 height 34
type input "[EMAIL_ADDRESS][DOMAIN_NAME]"
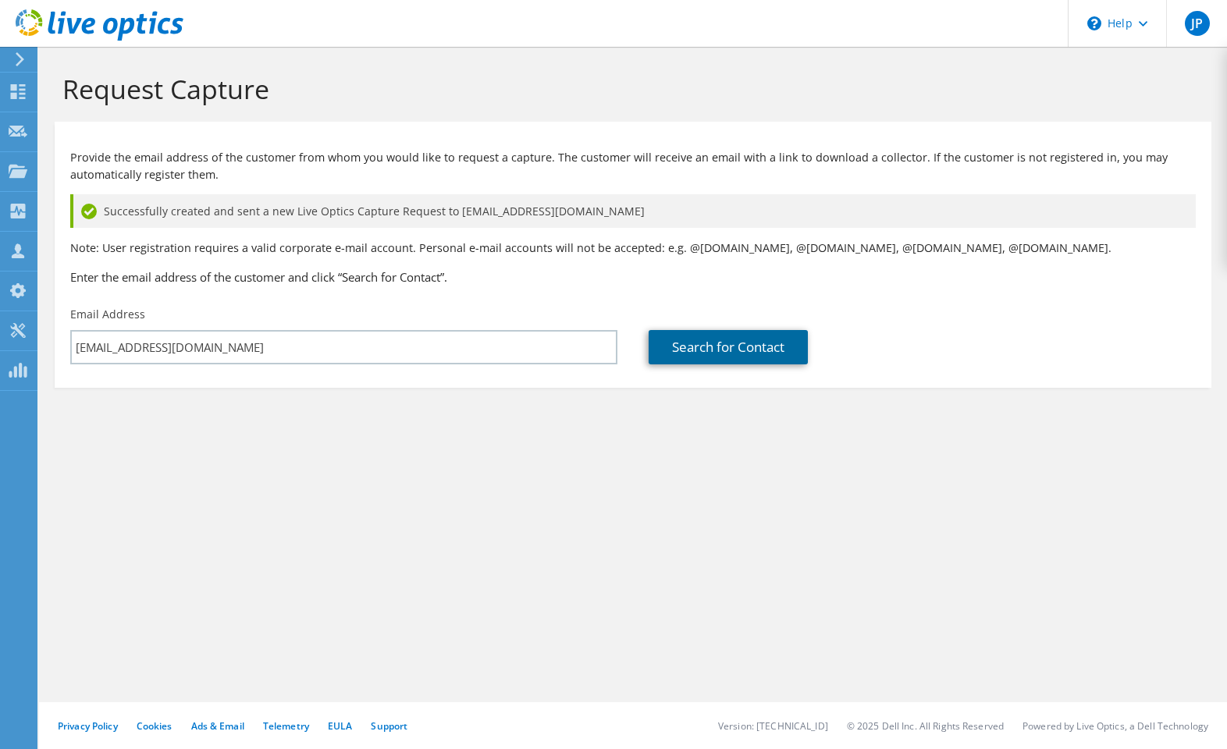
click at [721, 354] on link "Search for Contact" at bounding box center [728, 347] width 159 height 34
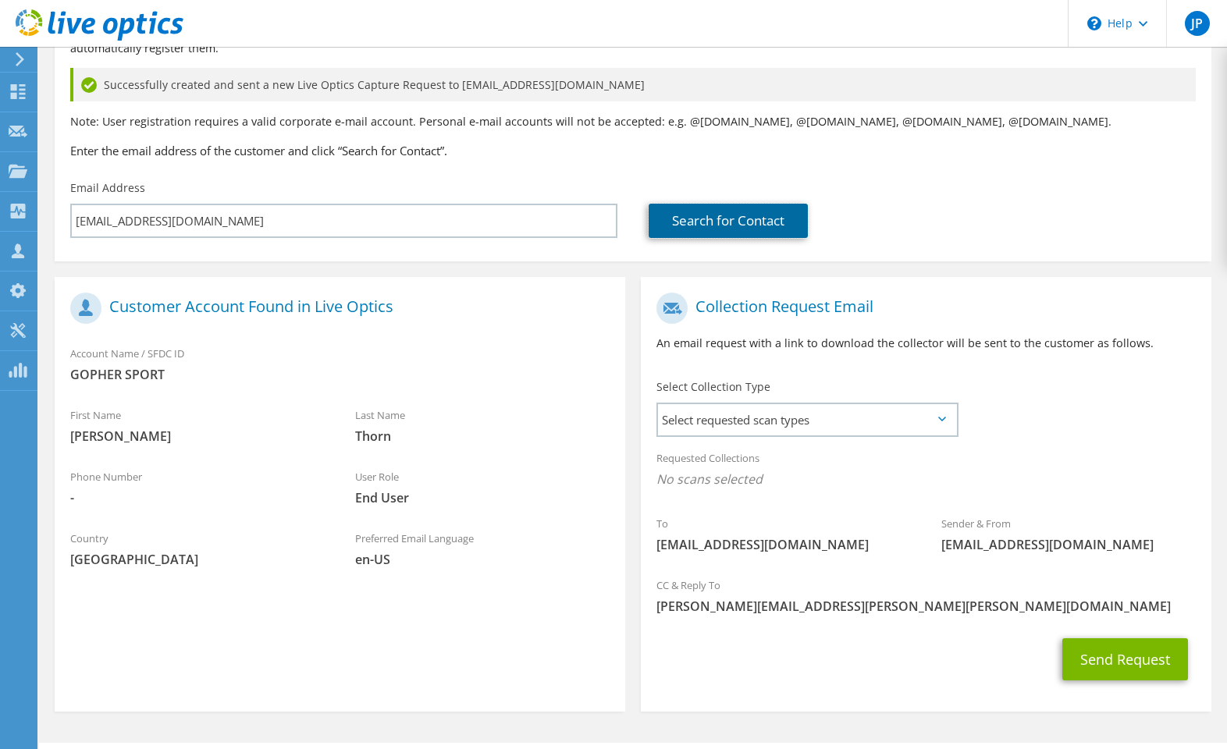
scroll to position [167, 0]
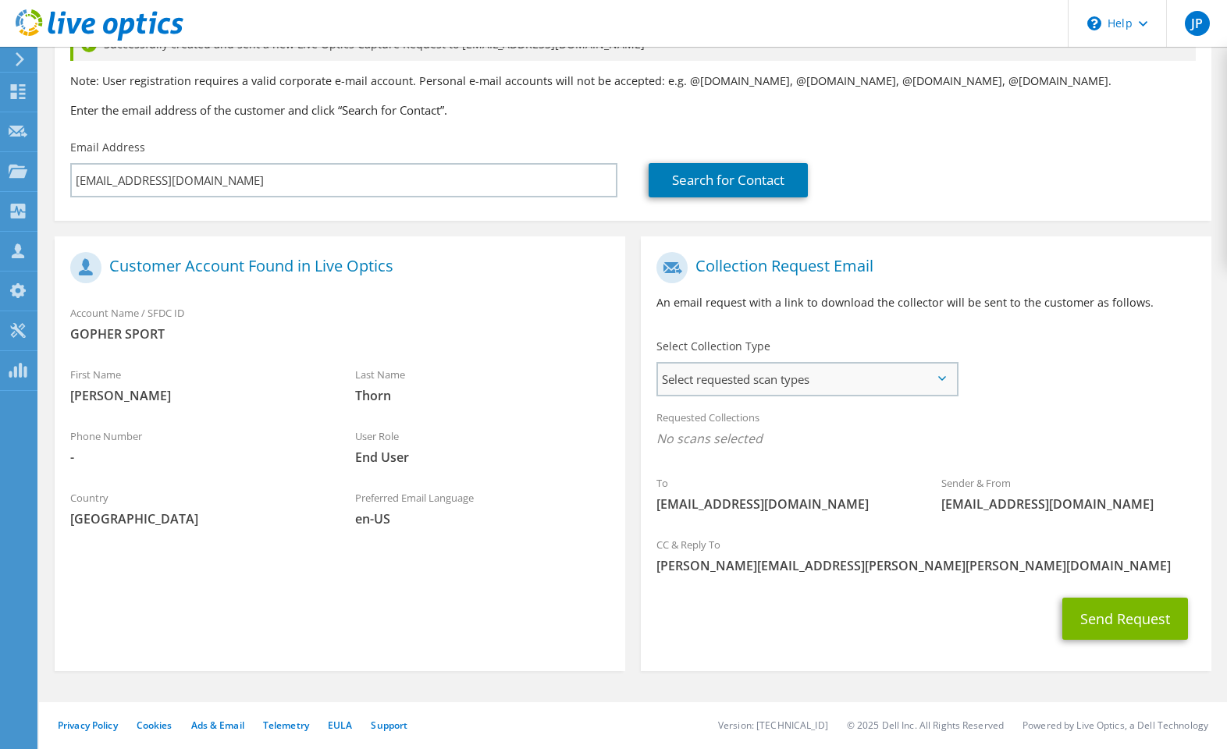
click at [908, 375] on span "Select requested scan types" at bounding box center [807, 379] width 299 height 31
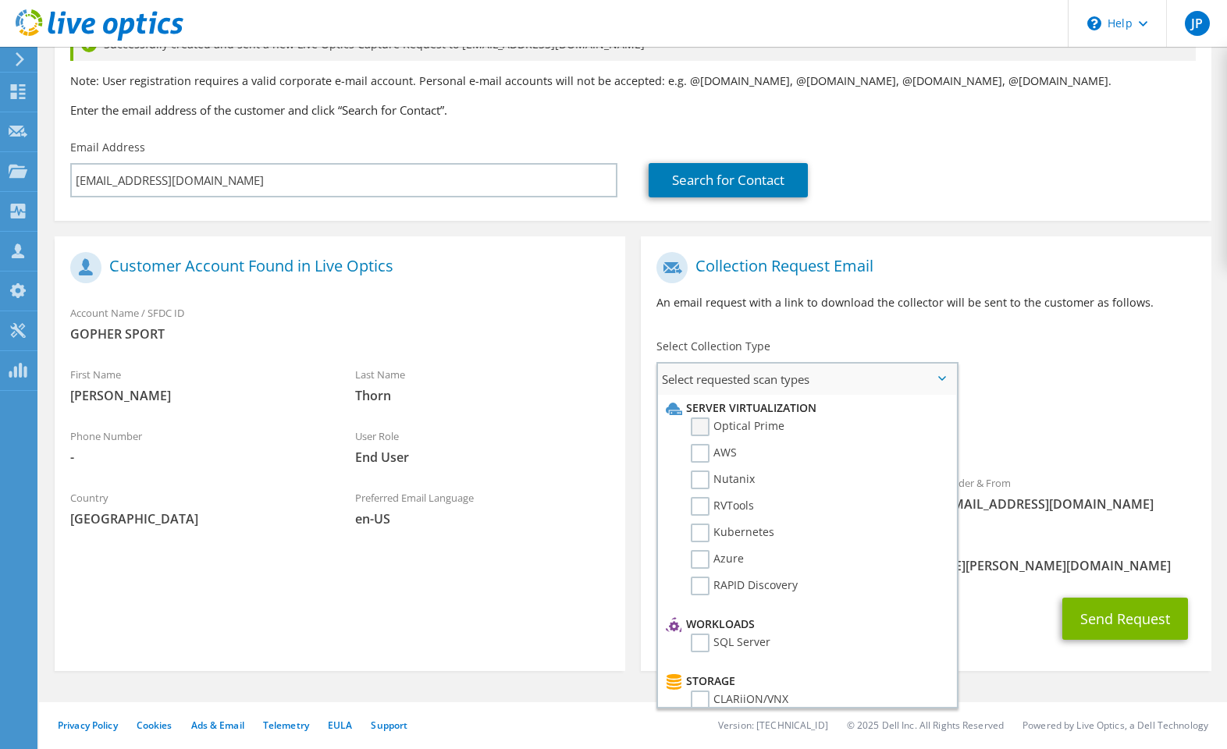
click at [699, 421] on label "Optical Prime" at bounding box center [738, 427] width 94 height 19
click at [0, 0] on input "Optical Prime" at bounding box center [0, 0] width 0 height 0
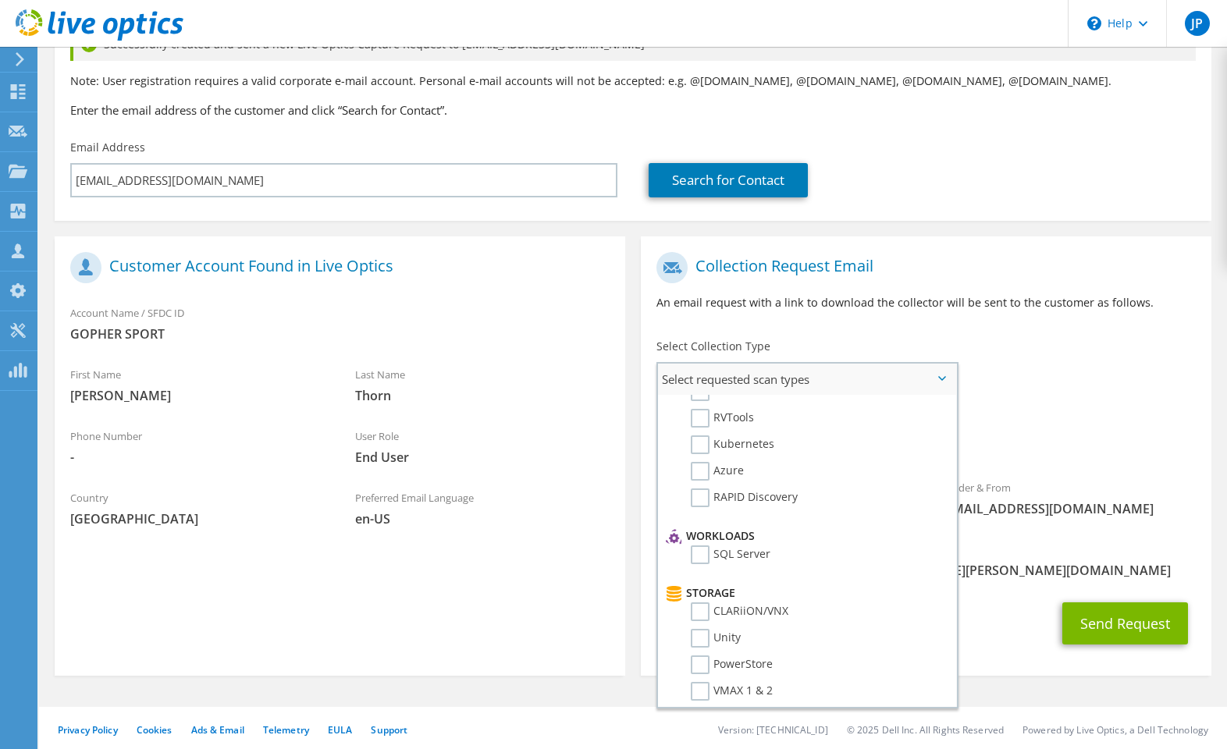
scroll to position [234, 0]
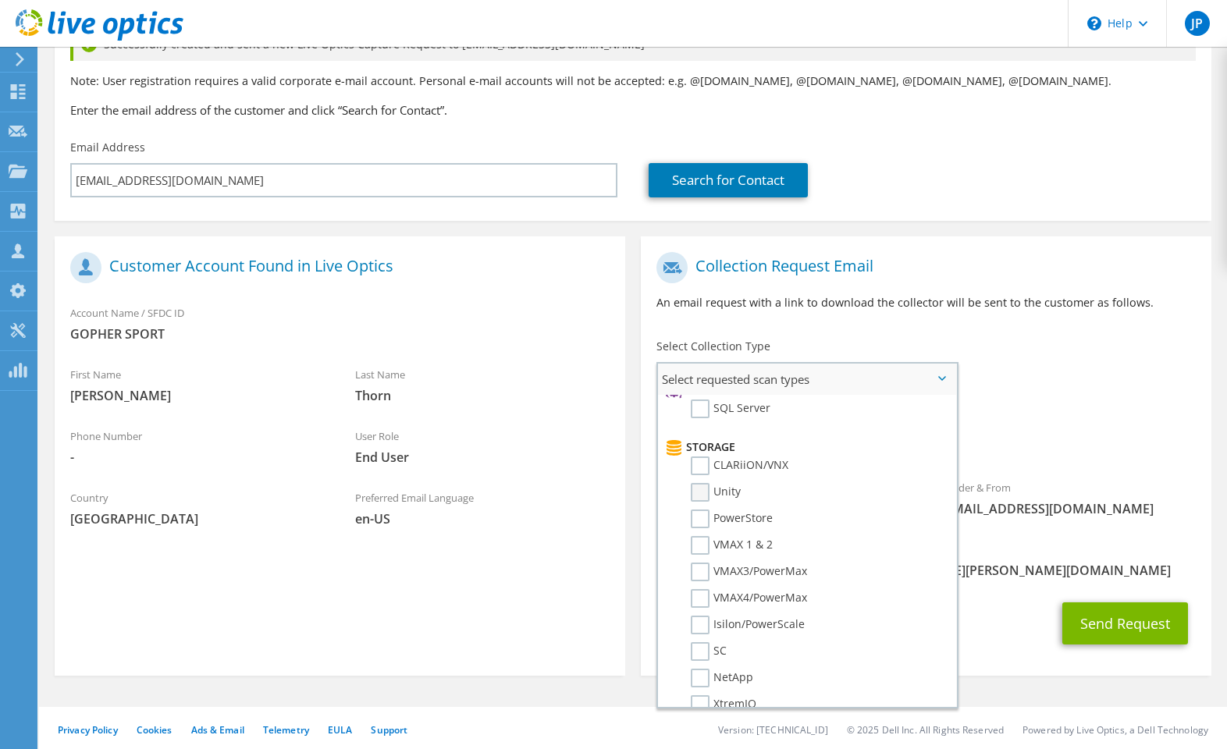
click at [698, 488] on label "Unity" at bounding box center [716, 492] width 50 height 19
click at [0, 0] on input "Unity" at bounding box center [0, 0] width 0 height 0
click at [695, 516] on label "PowerStore" at bounding box center [732, 519] width 82 height 19
click at [0, 0] on input "PowerStore" at bounding box center [0, 0] width 0 height 0
click at [695, 492] on label "Unity" at bounding box center [716, 492] width 50 height 19
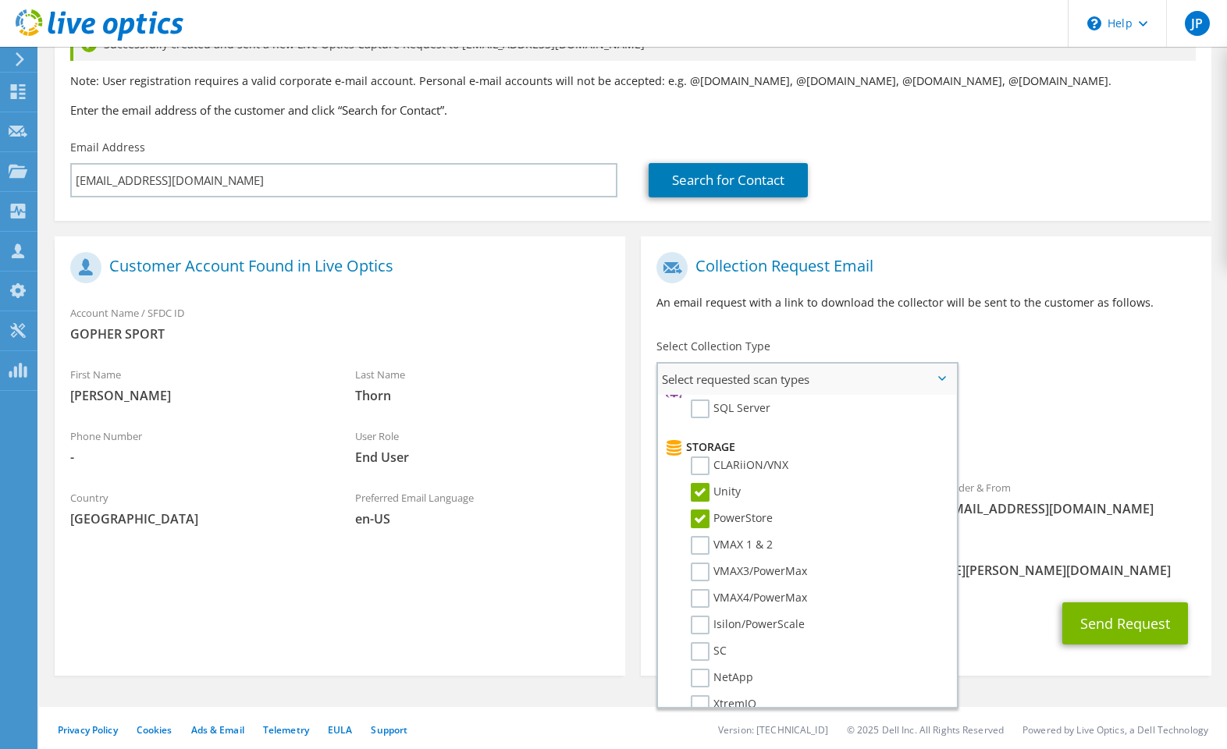
click at [0, 0] on input "Unity" at bounding box center [0, 0] width 0 height 0
click at [946, 375] on span "Select requested scan types" at bounding box center [807, 379] width 299 height 31
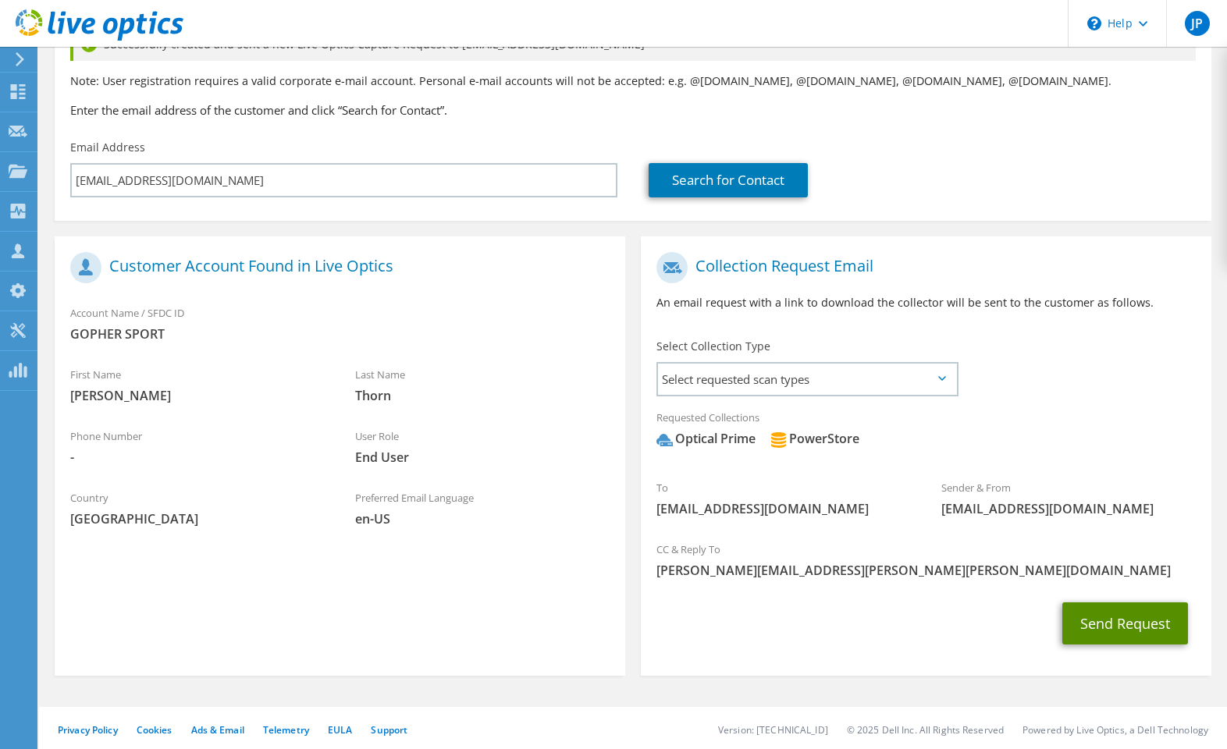
click at [1154, 625] on button "Send Request" at bounding box center [1125, 623] width 126 height 42
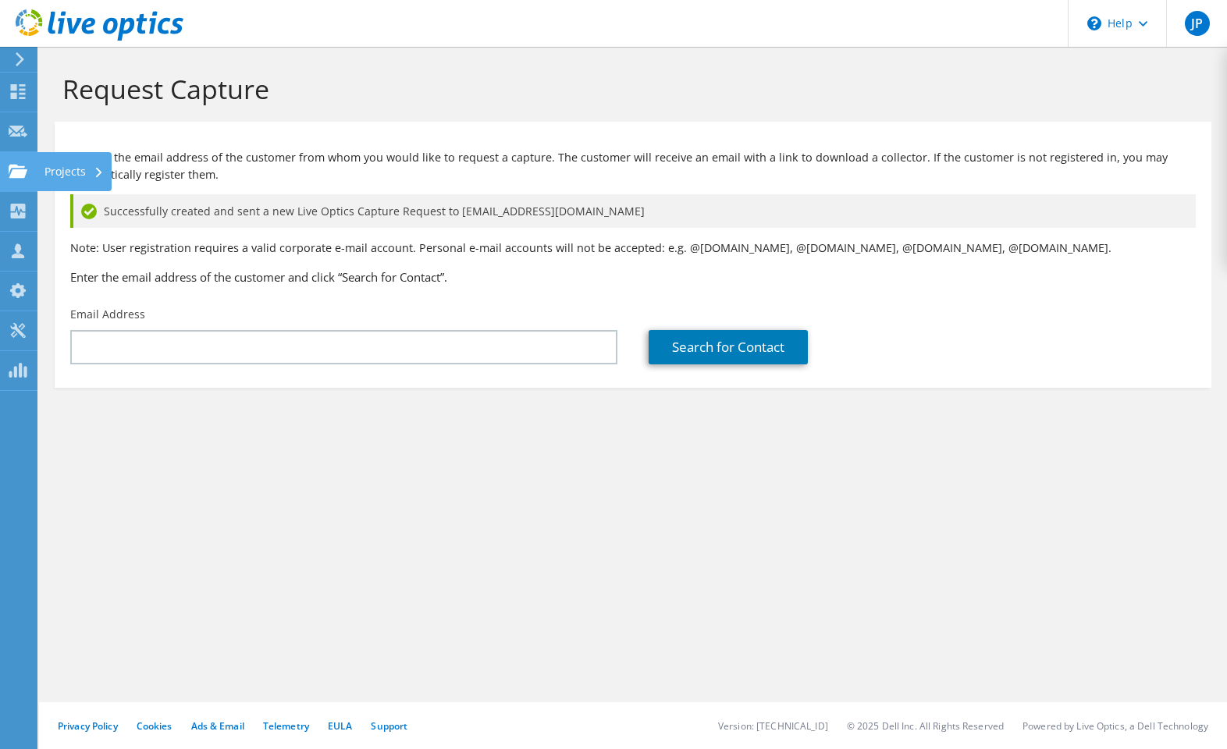
click at [59, 174] on div "Projects" at bounding box center [74, 171] width 75 height 39
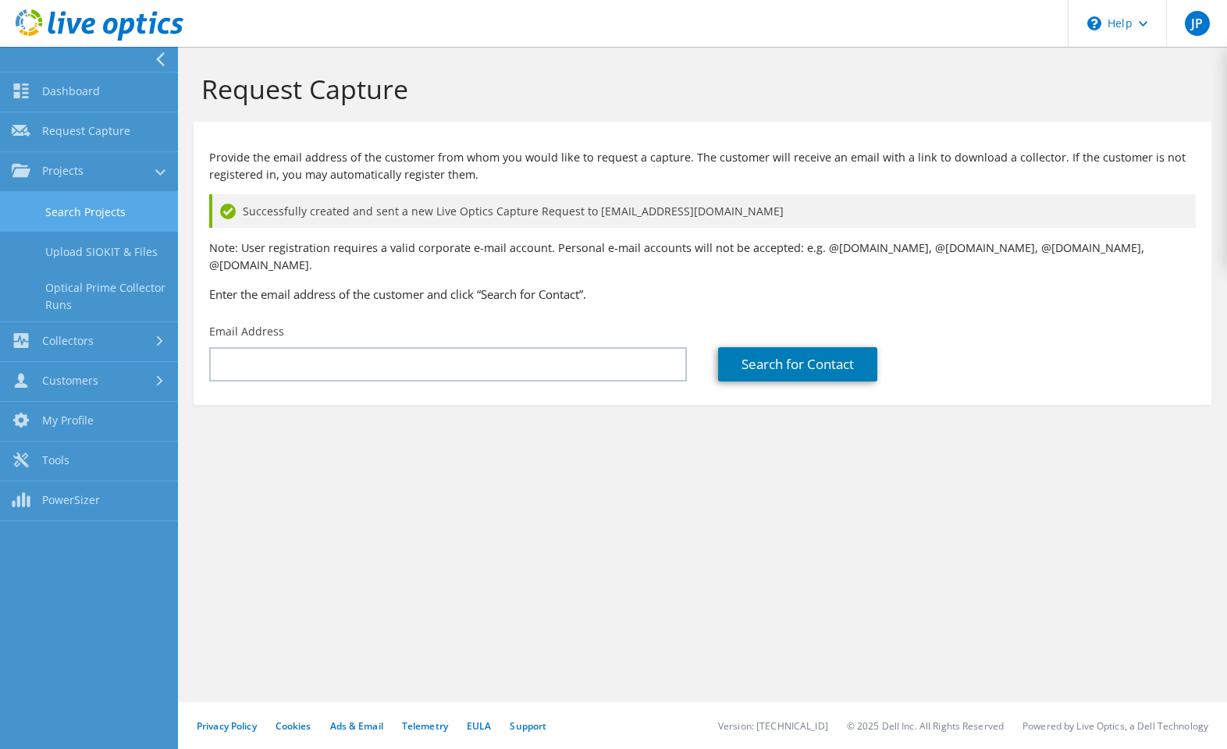
click at [112, 202] on link "Search Projects" at bounding box center [89, 212] width 178 height 40
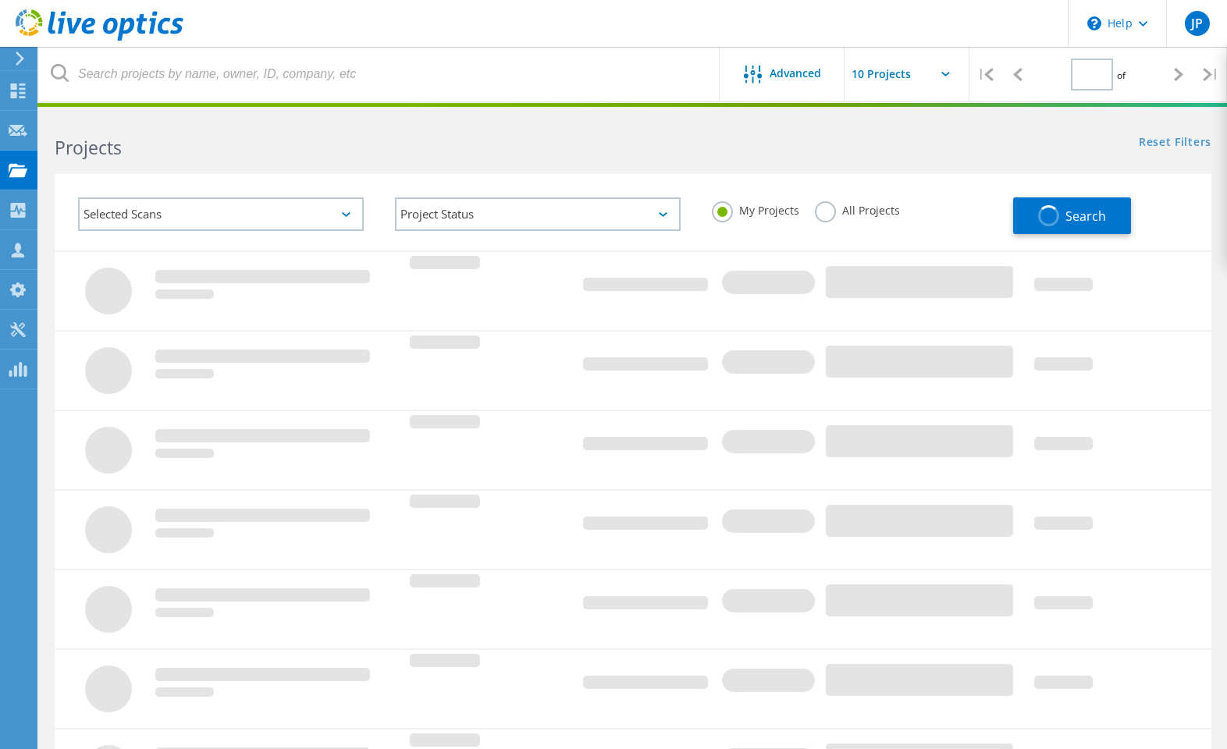
type input "1"
